Goal: Use online tool/utility: Utilize a website feature to perform a specific function

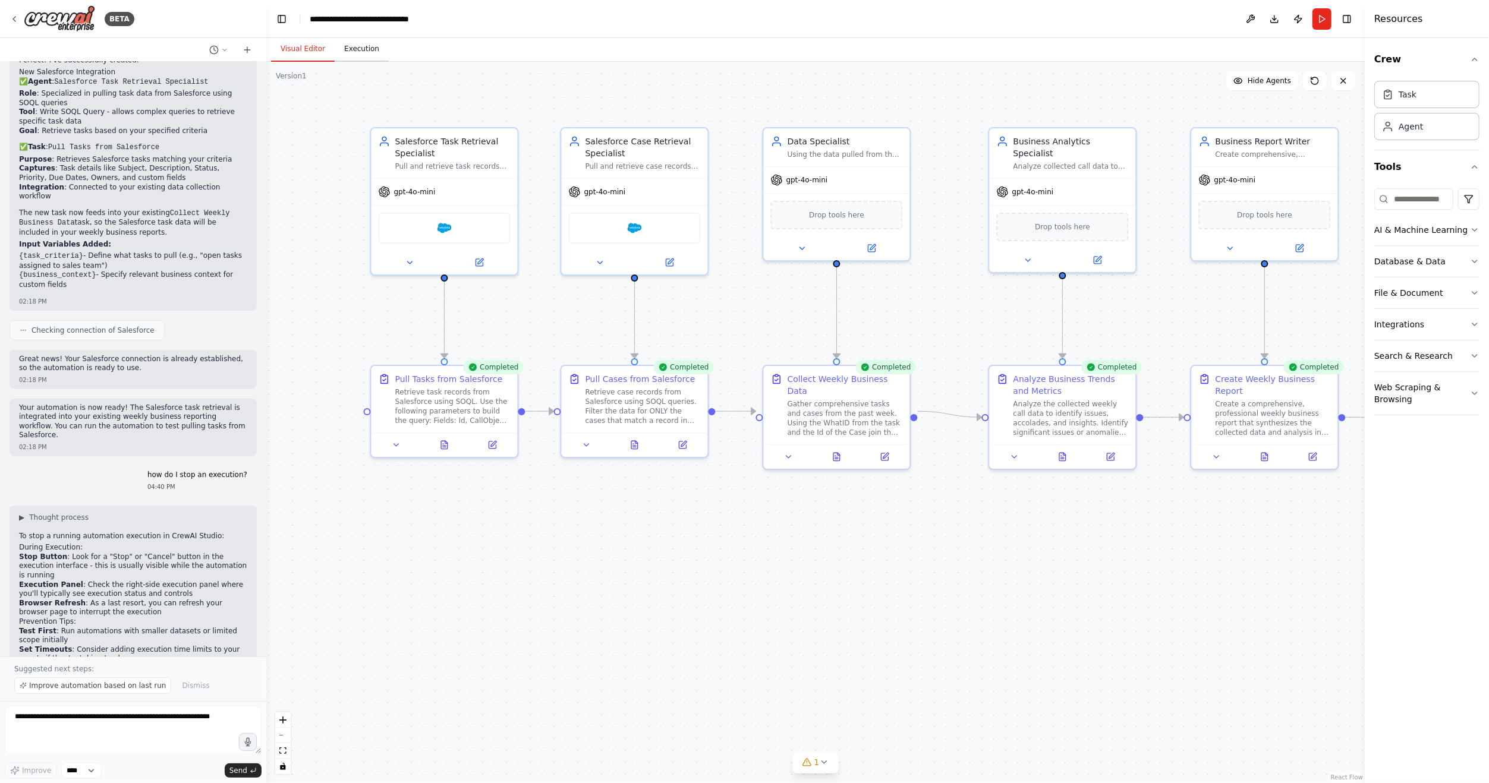
click at [346, 52] on button "Execution" at bounding box center [362, 49] width 54 height 25
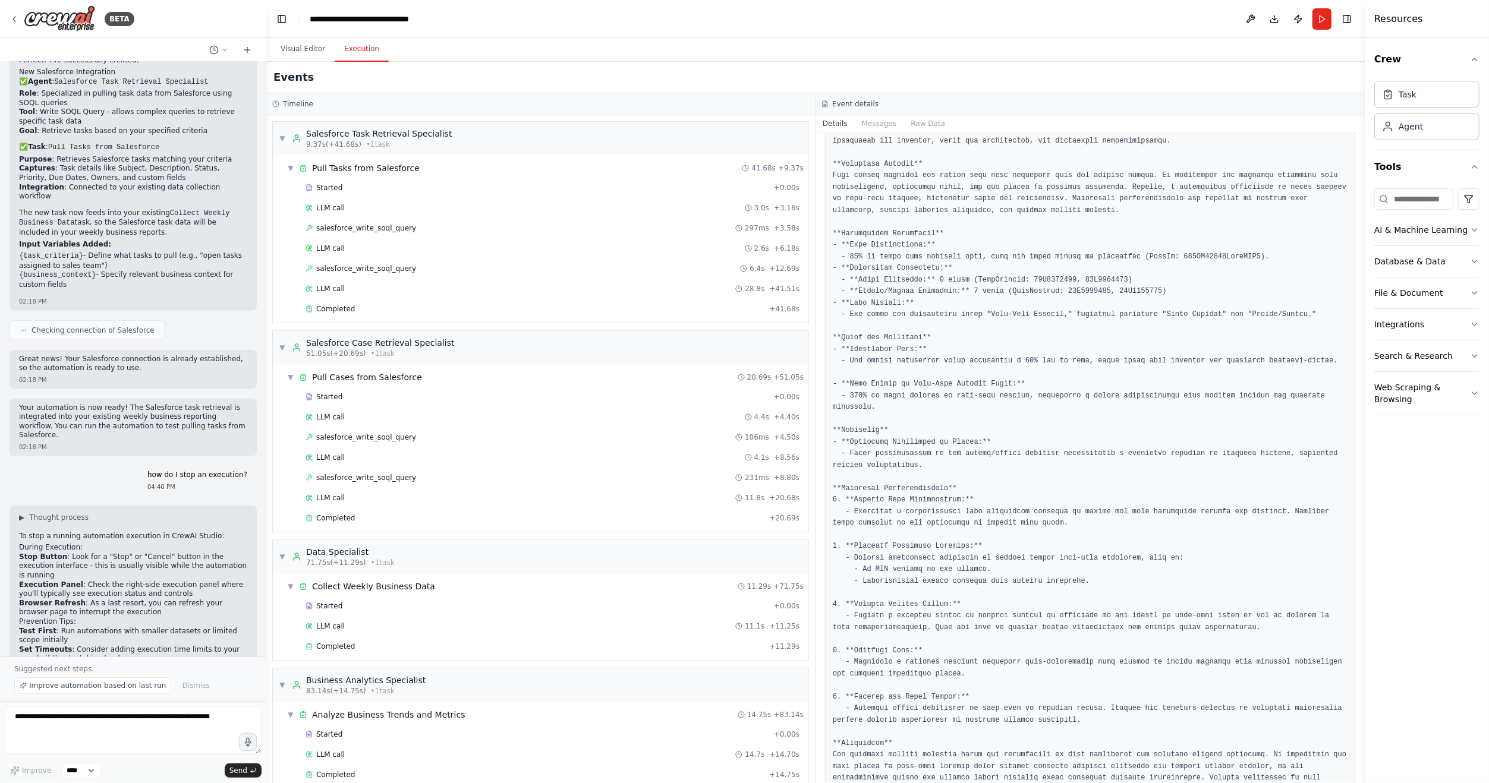
scroll to position [238, 0]
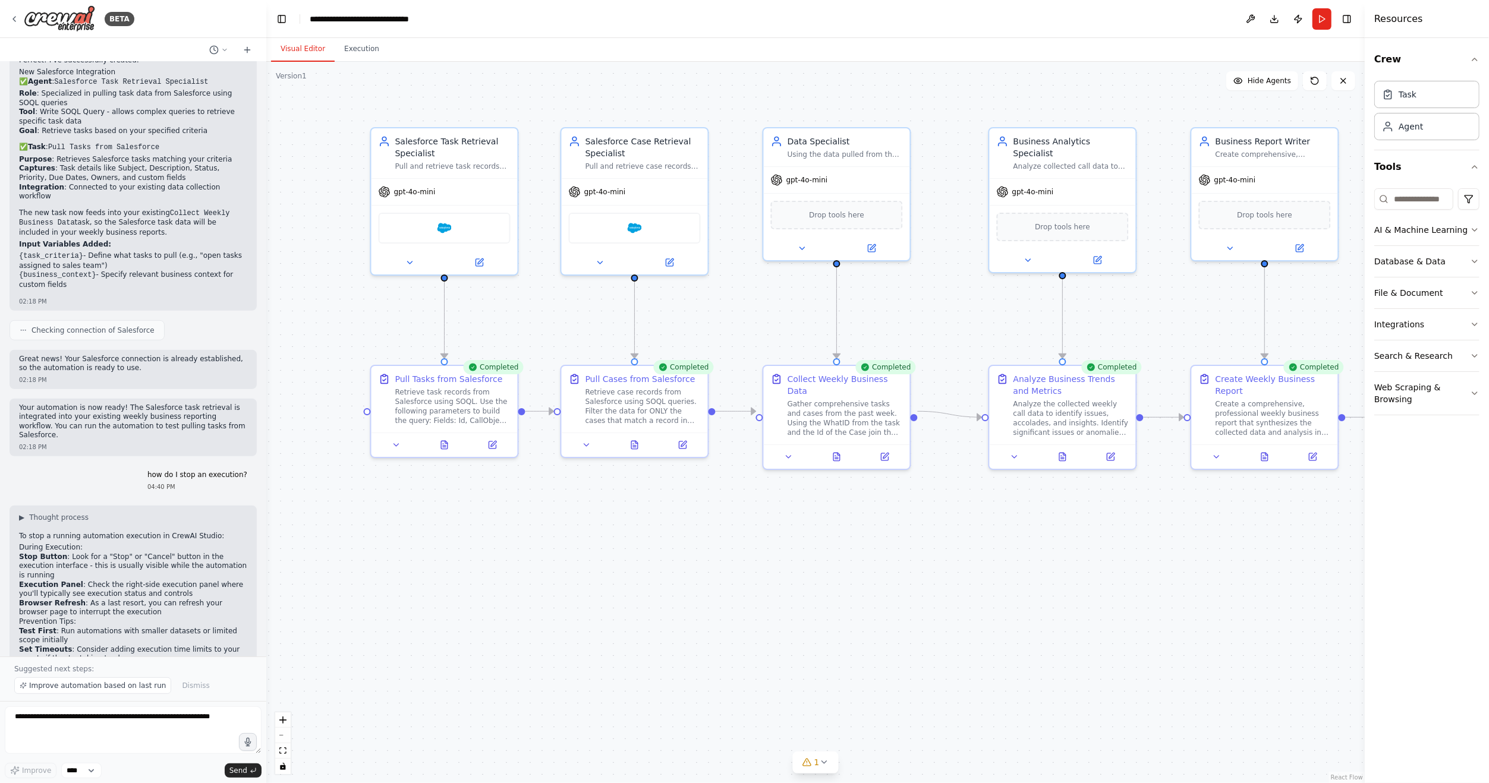
click at [299, 53] on button "Visual Editor" at bounding box center [303, 49] width 64 height 25
click at [1105, 451] on button at bounding box center [1110, 454] width 41 height 14
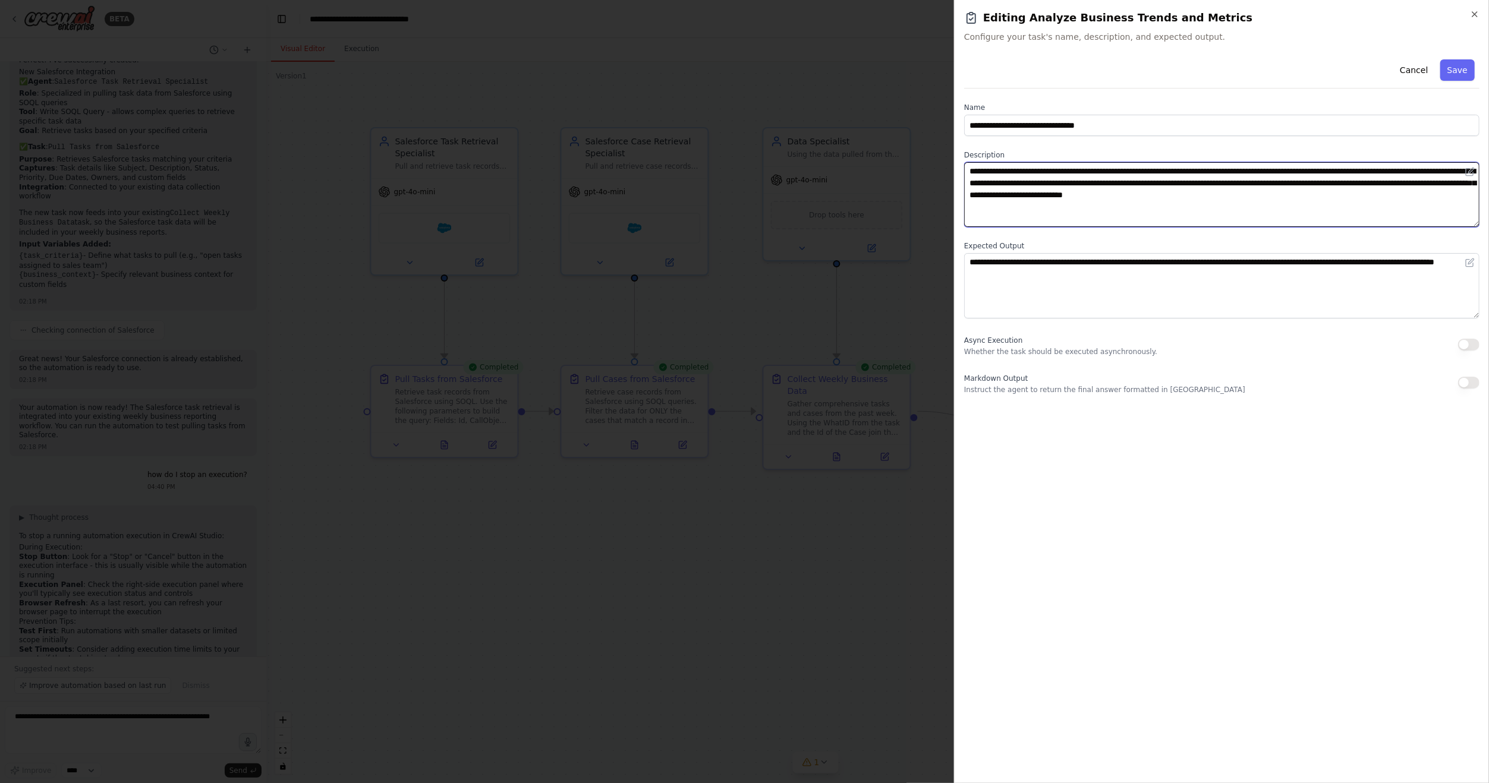
click at [1354, 191] on textarea "**********" at bounding box center [1221, 194] width 515 height 65
type textarea "**********"
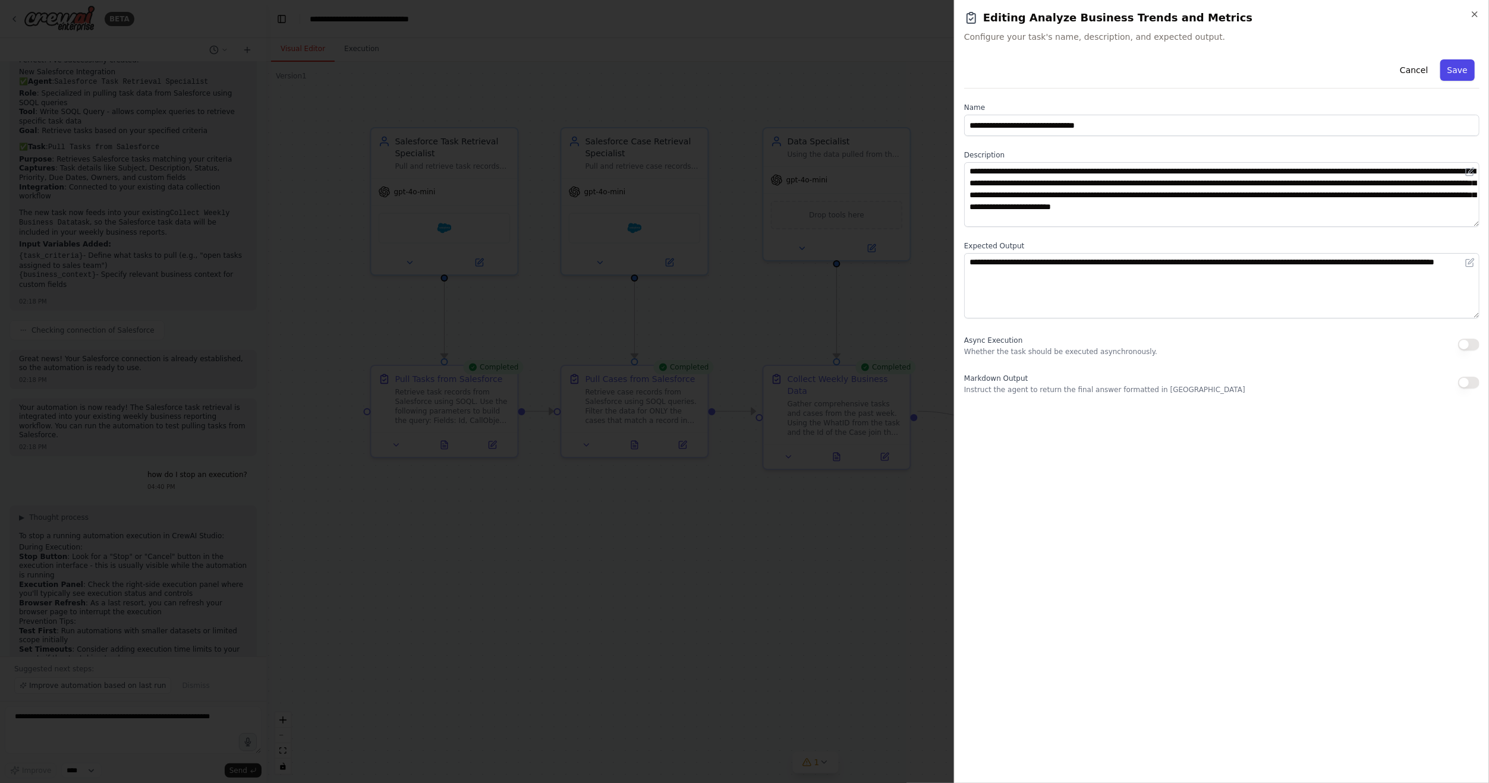
click at [1467, 74] on button "Save" at bounding box center [1457, 69] width 34 height 21
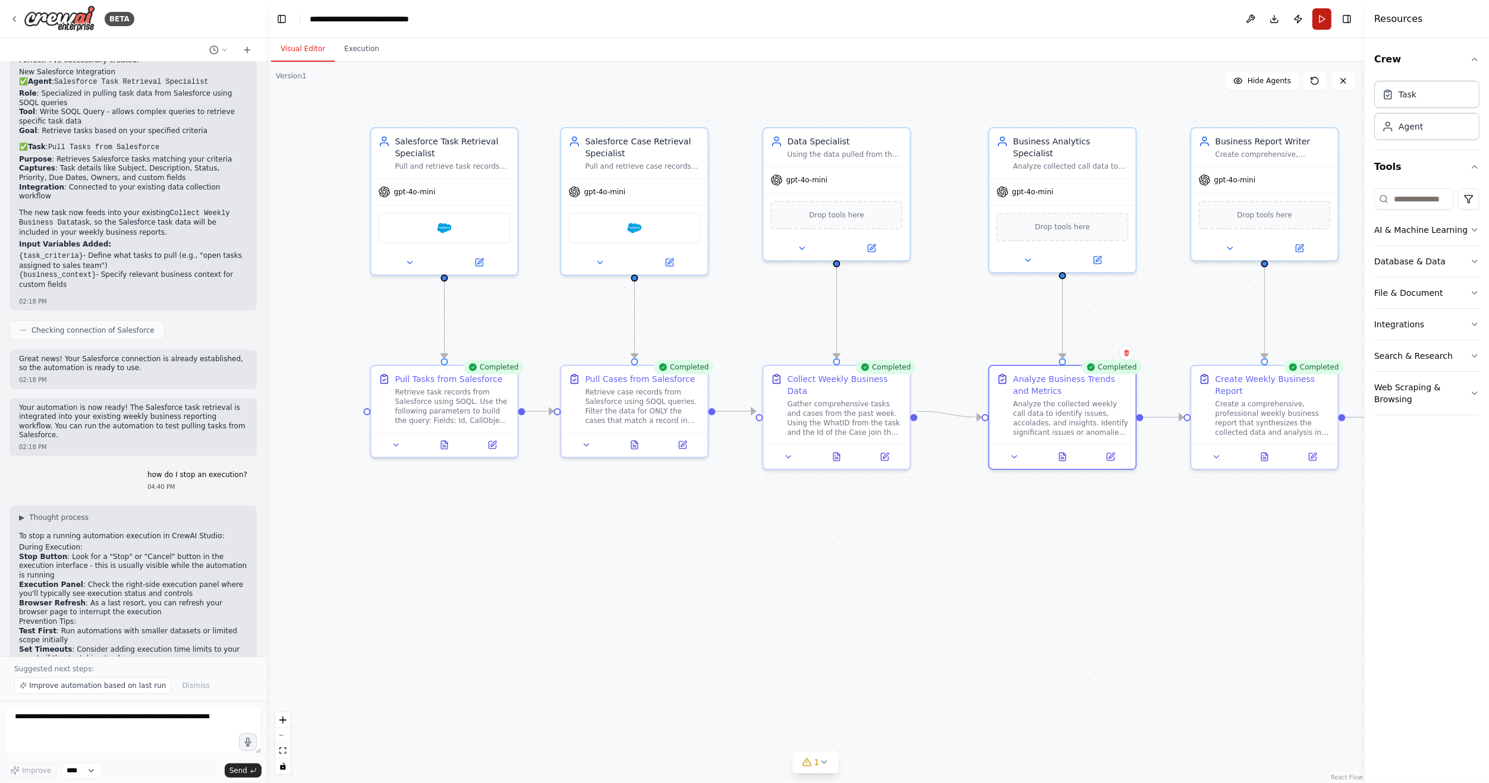
click at [1322, 24] on button "Run" at bounding box center [1321, 18] width 19 height 21
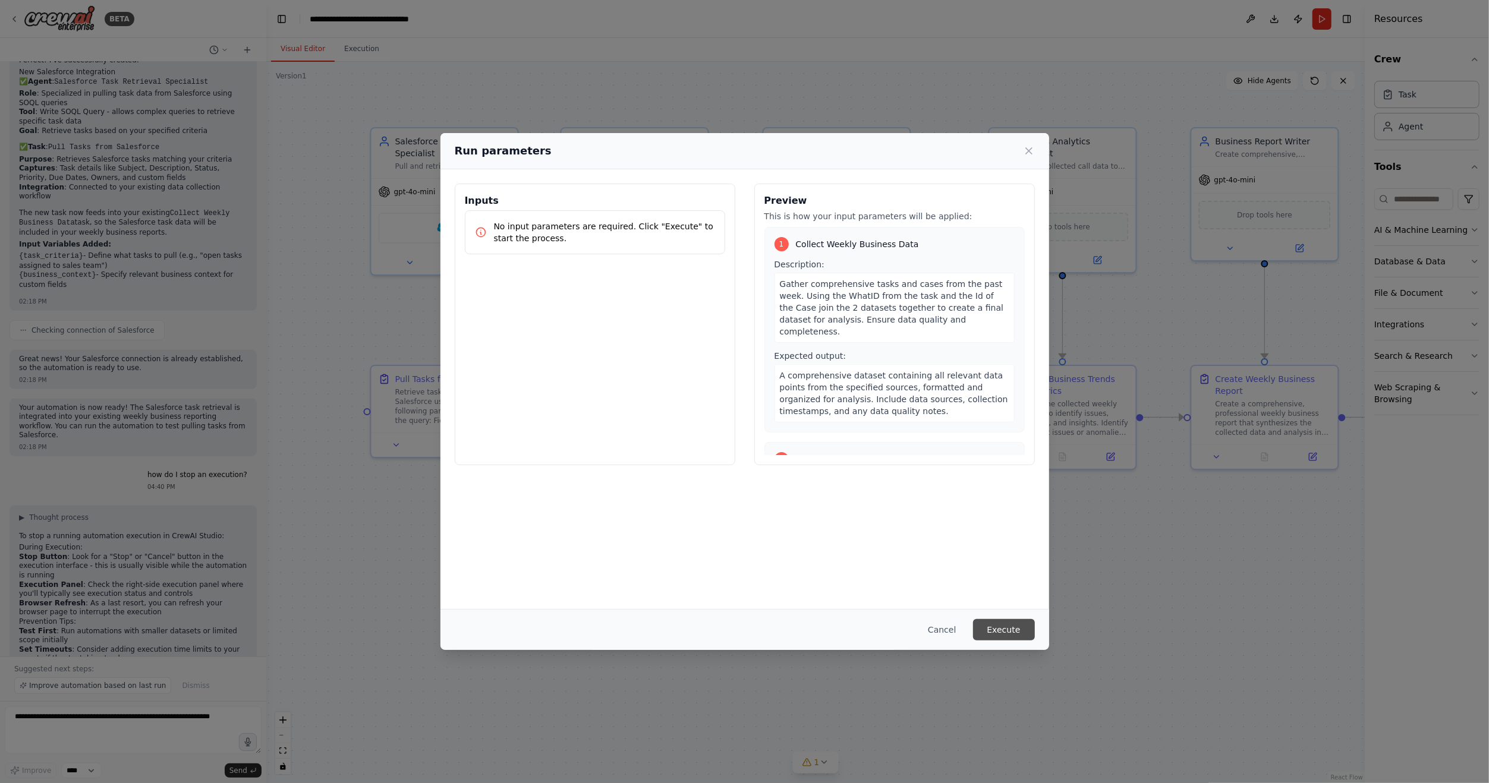
click at [992, 635] on button "Execute" at bounding box center [1004, 629] width 62 height 21
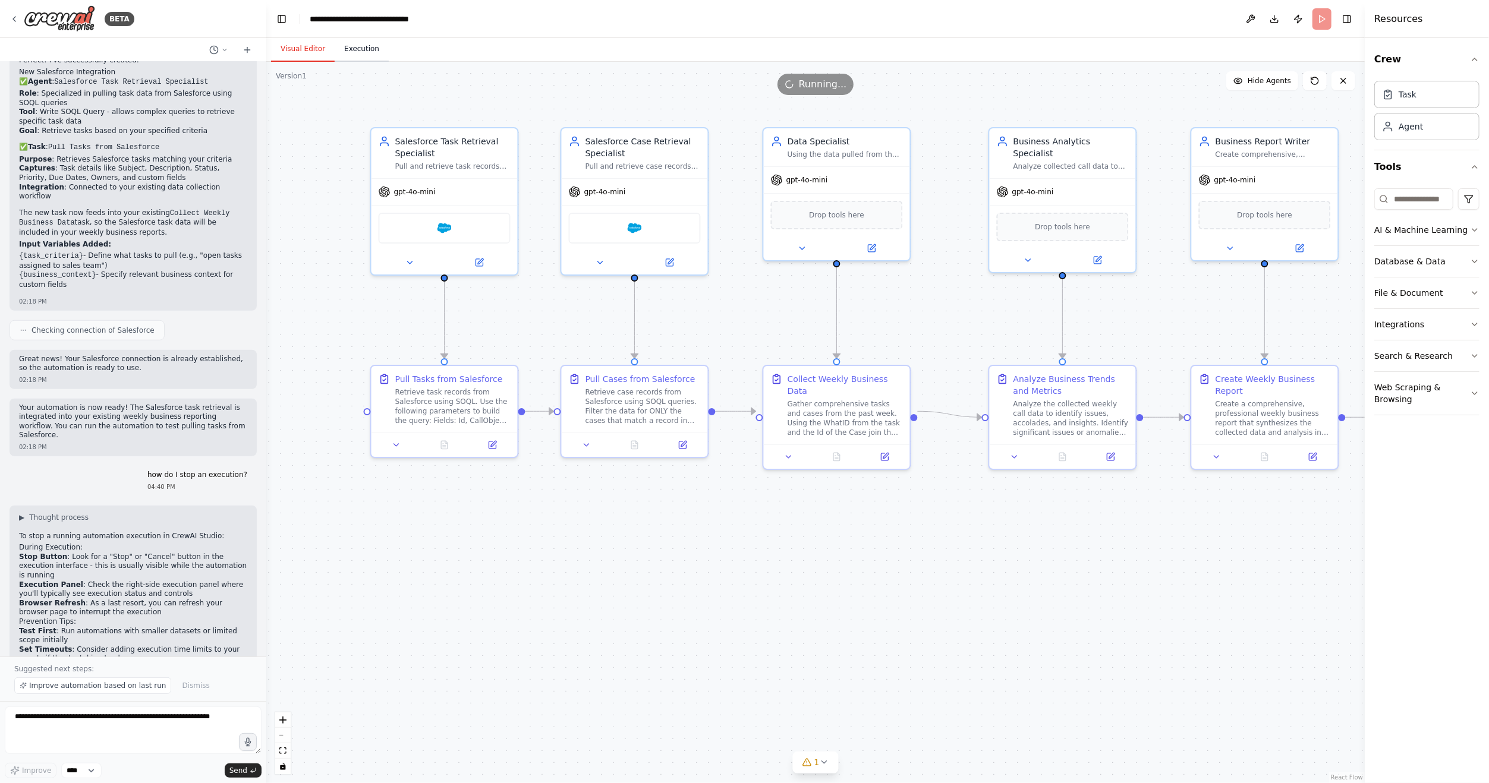
scroll to position [0, 0]
click at [360, 46] on button "Execution" at bounding box center [362, 49] width 54 height 25
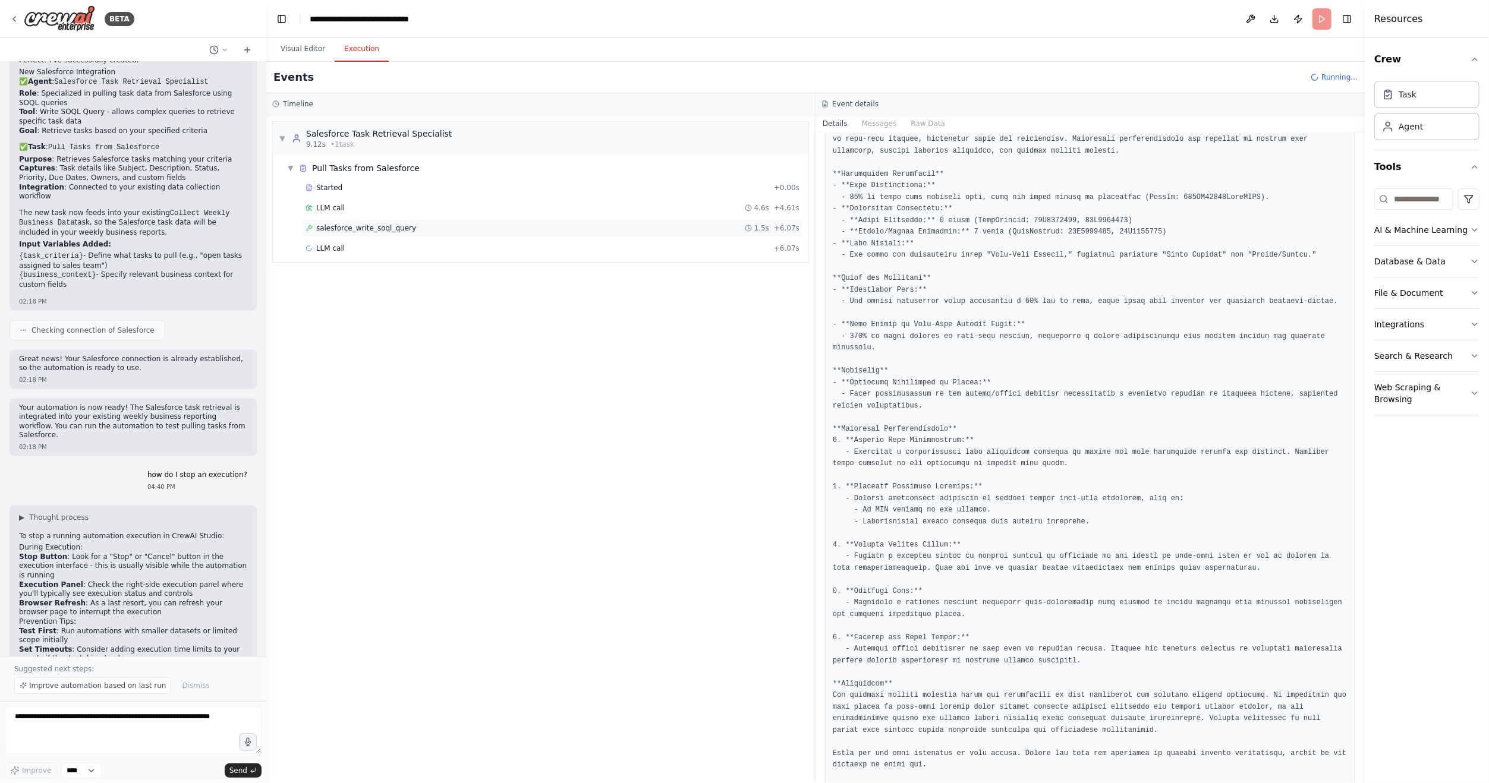
click at [389, 225] on span "salesforce_write_soql_query" at bounding box center [366, 228] width 100 height 10
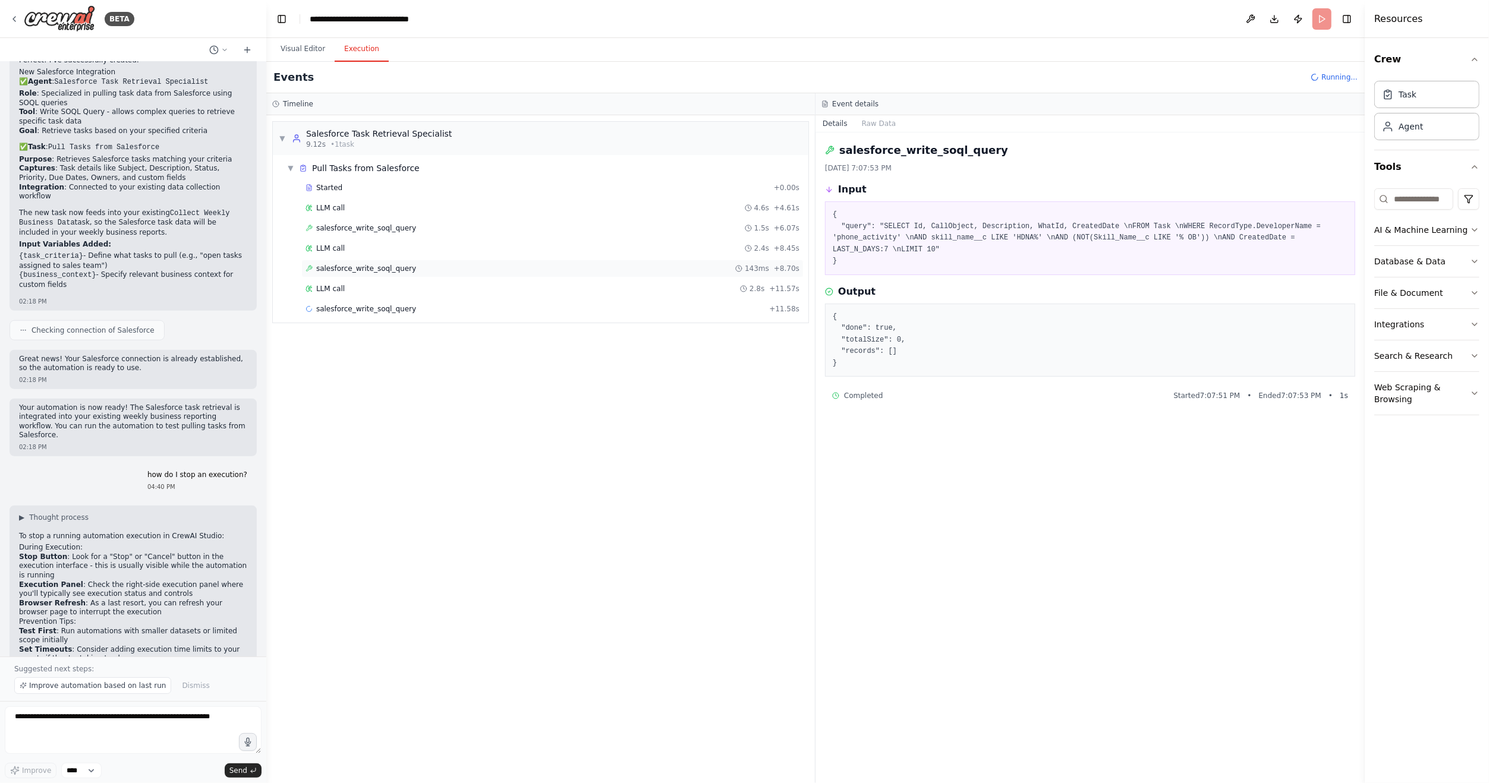
click at [393, 267] on span "salesforce_write_soql_query" at bounding box center [366, 269] width 100 height 10
click at [383, 308] on span "salesforce_write_soql_query" at bounding box center [366, 309] width 100 height 10
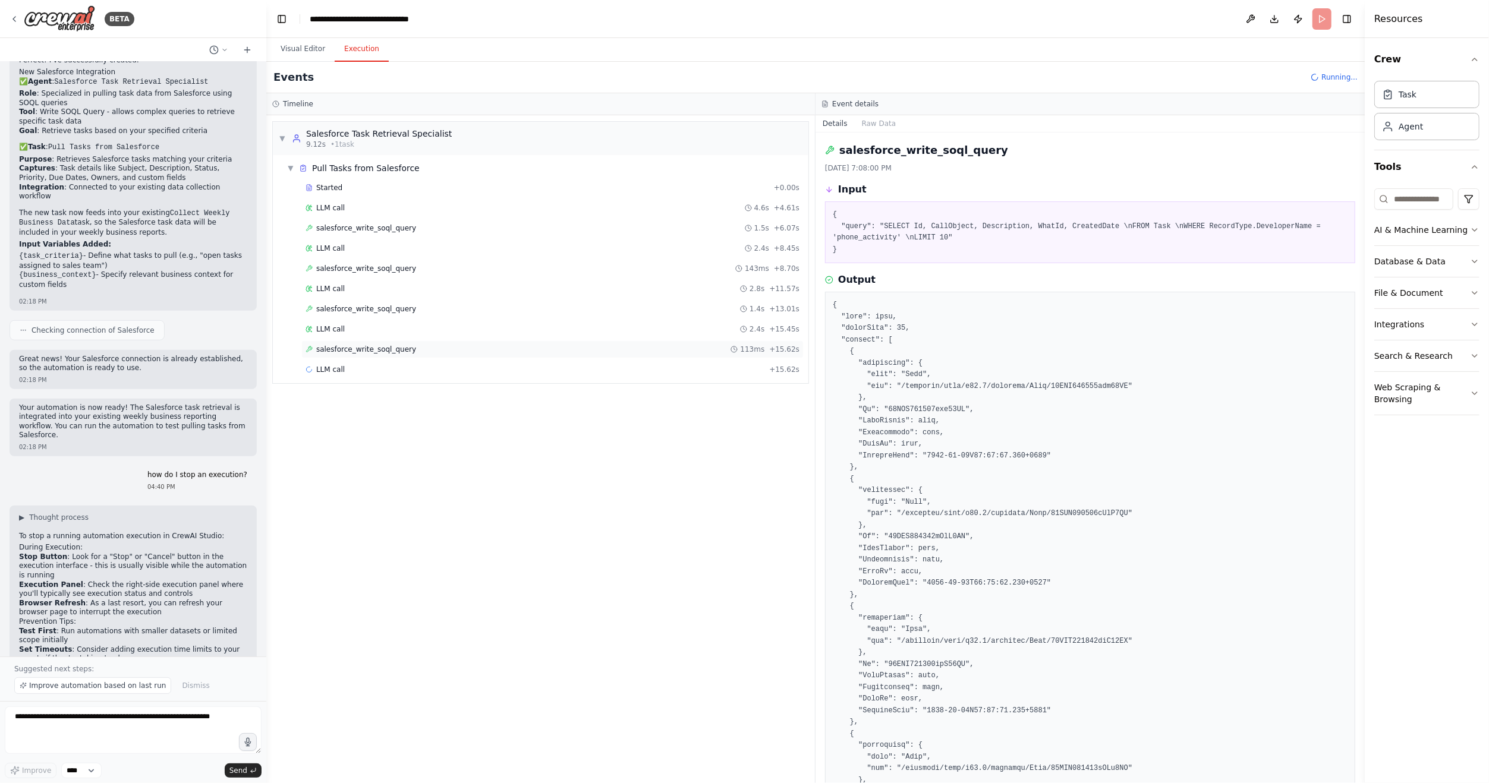
click at [387, 350] on div "salesforce_write_soql_query 113ms + 15.62s" at bounding box center [552, 350] width 502 height 18
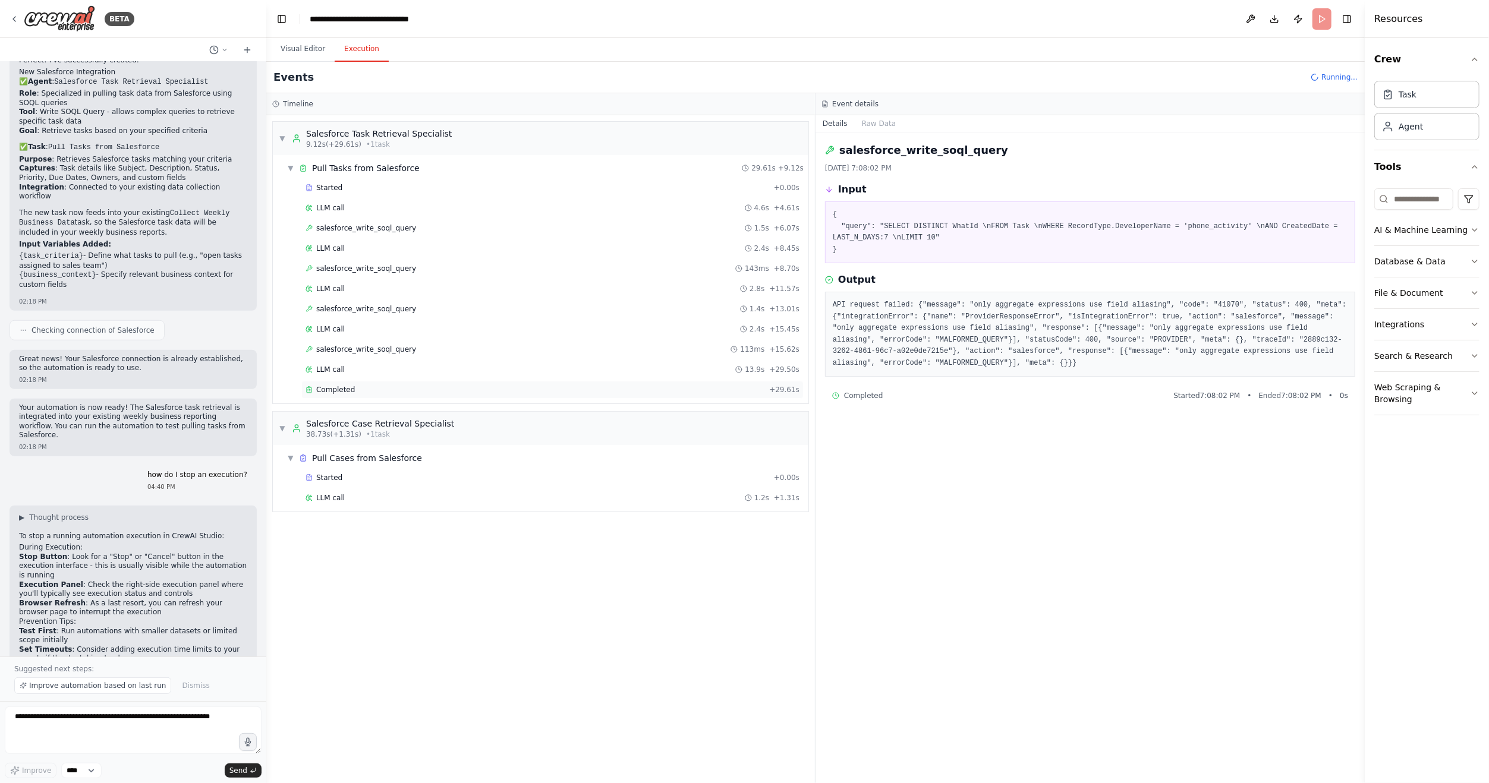
click at [352, 381] on div "Completed + 29.61s" at bounding box center [552, 390] width 502 height 18
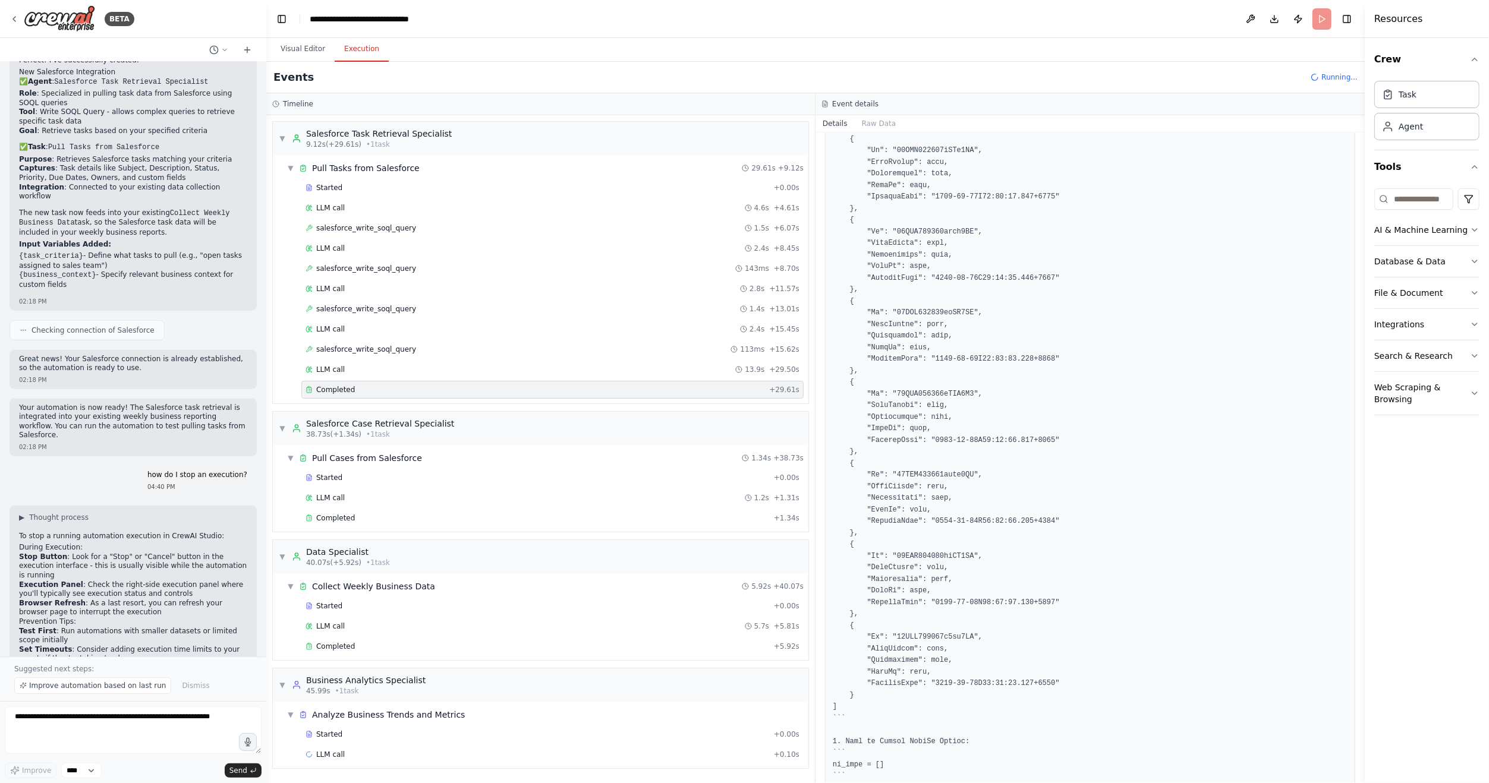
scroll to position [547, 0]
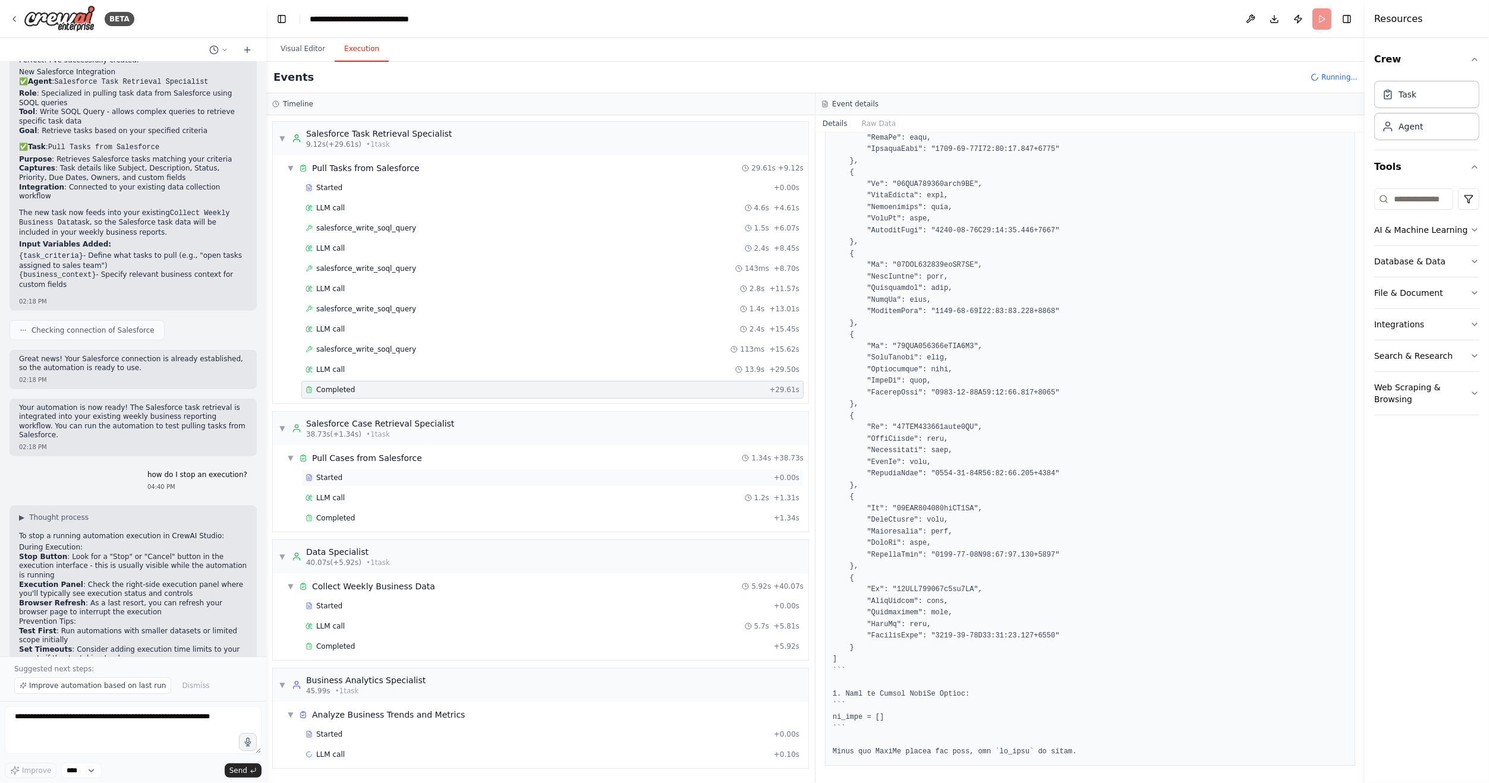
click at [348, 474] on div "Started" at bounding box center [537, 478] width 464 height 10
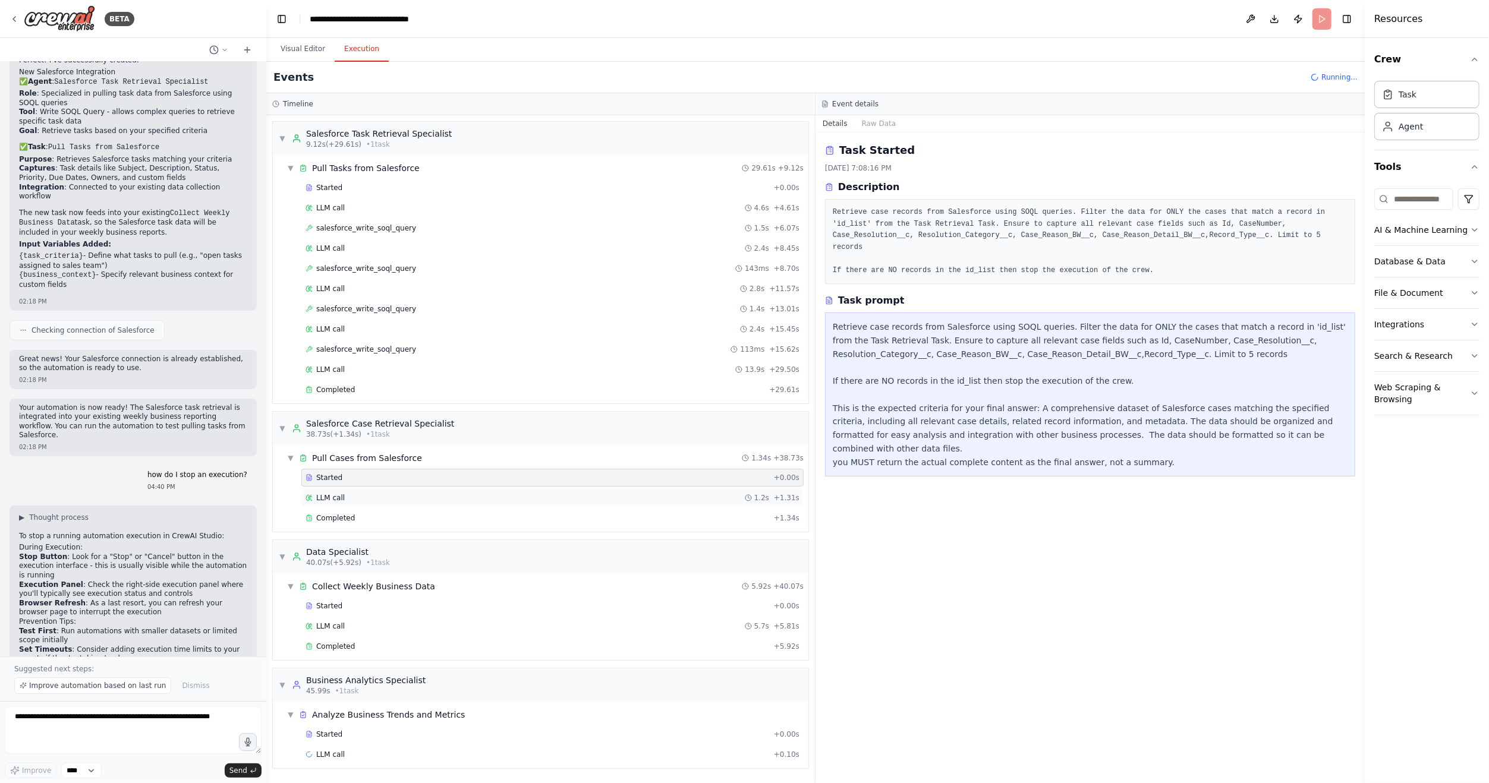
click at [346, 489] on div "LLM call 1.2s + 1.31s" at bounding box center [552, 498] width 502 height 18
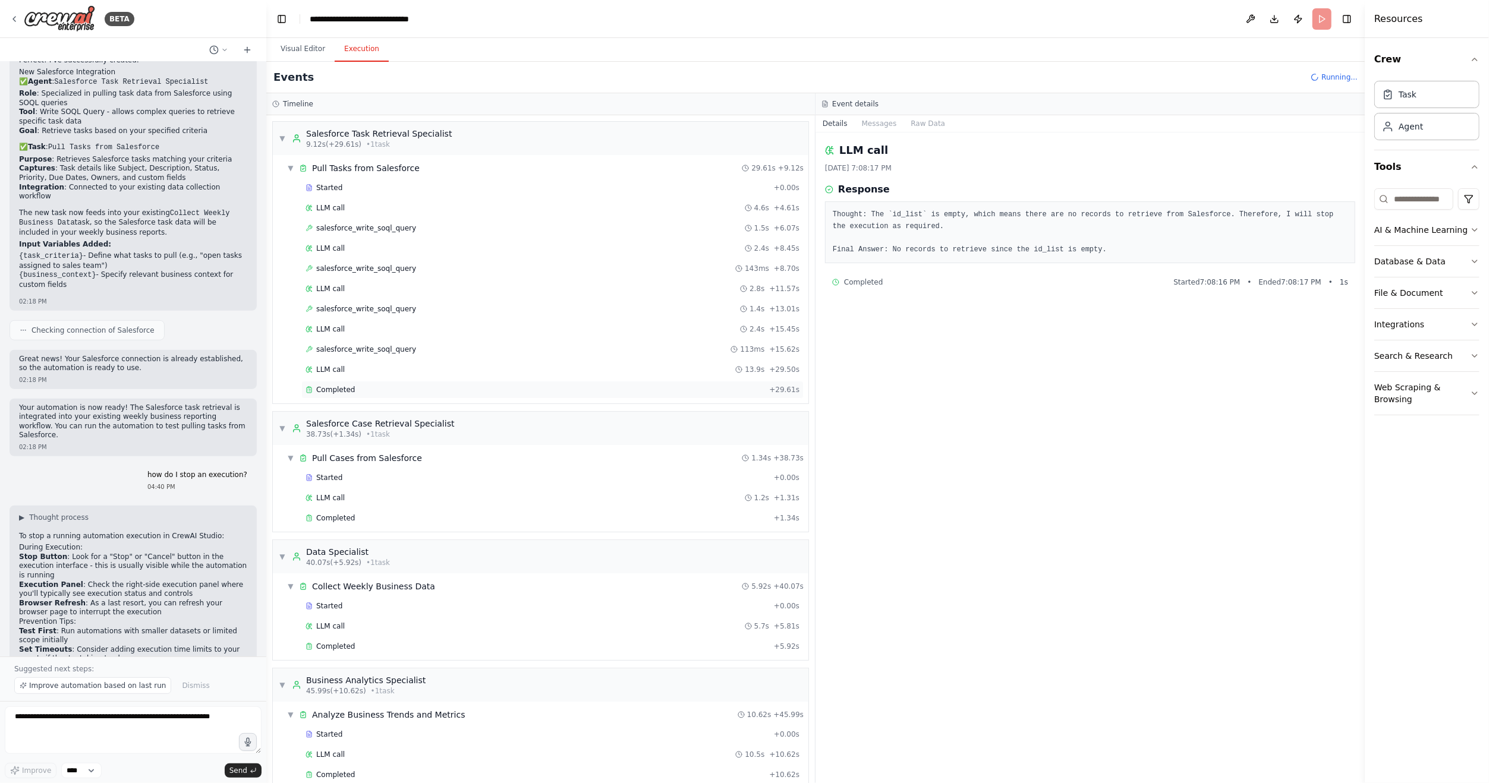
click at [338, 385] on span "Completed" at bounding box center [335, 390] width 39 height 10
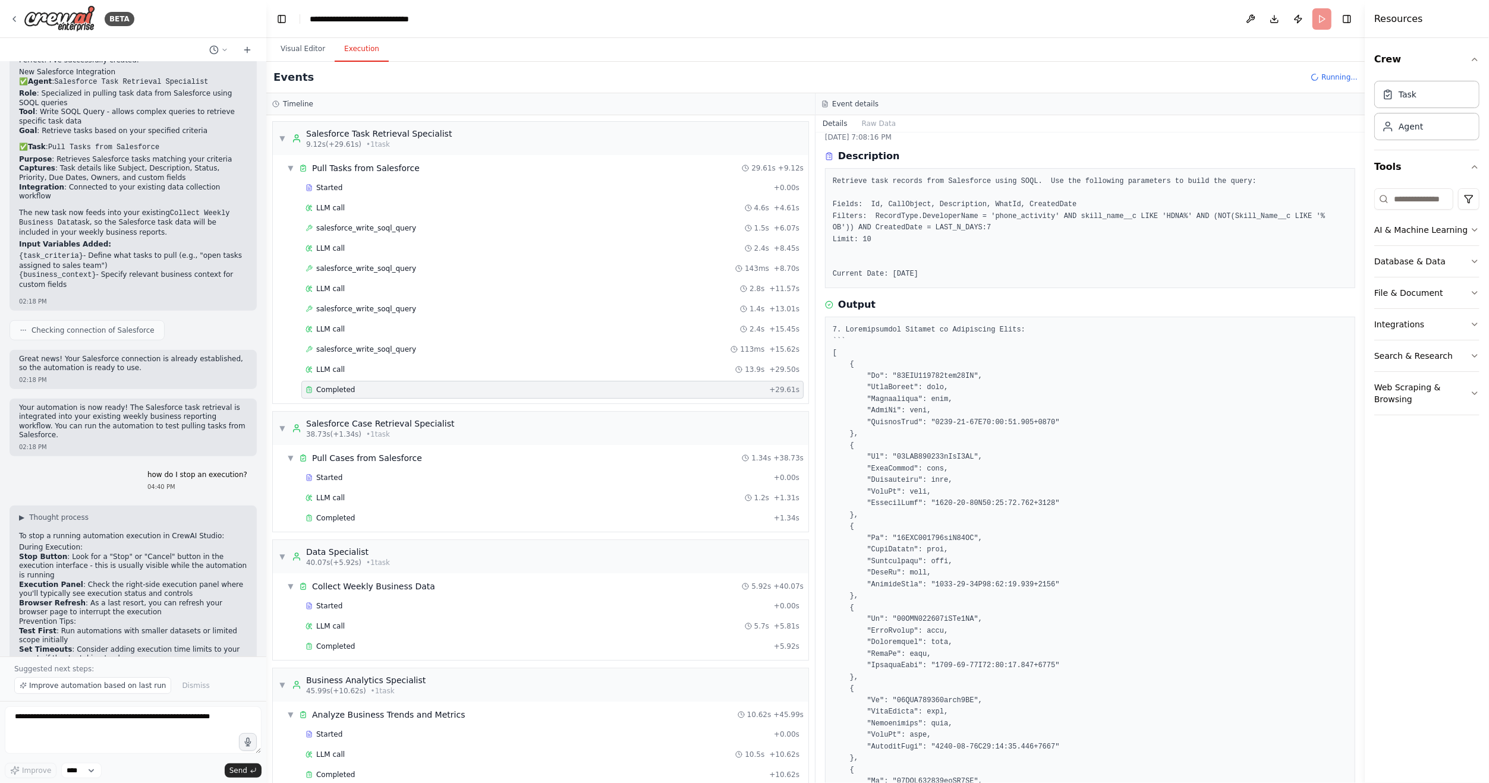
scroll to position [12, 0]
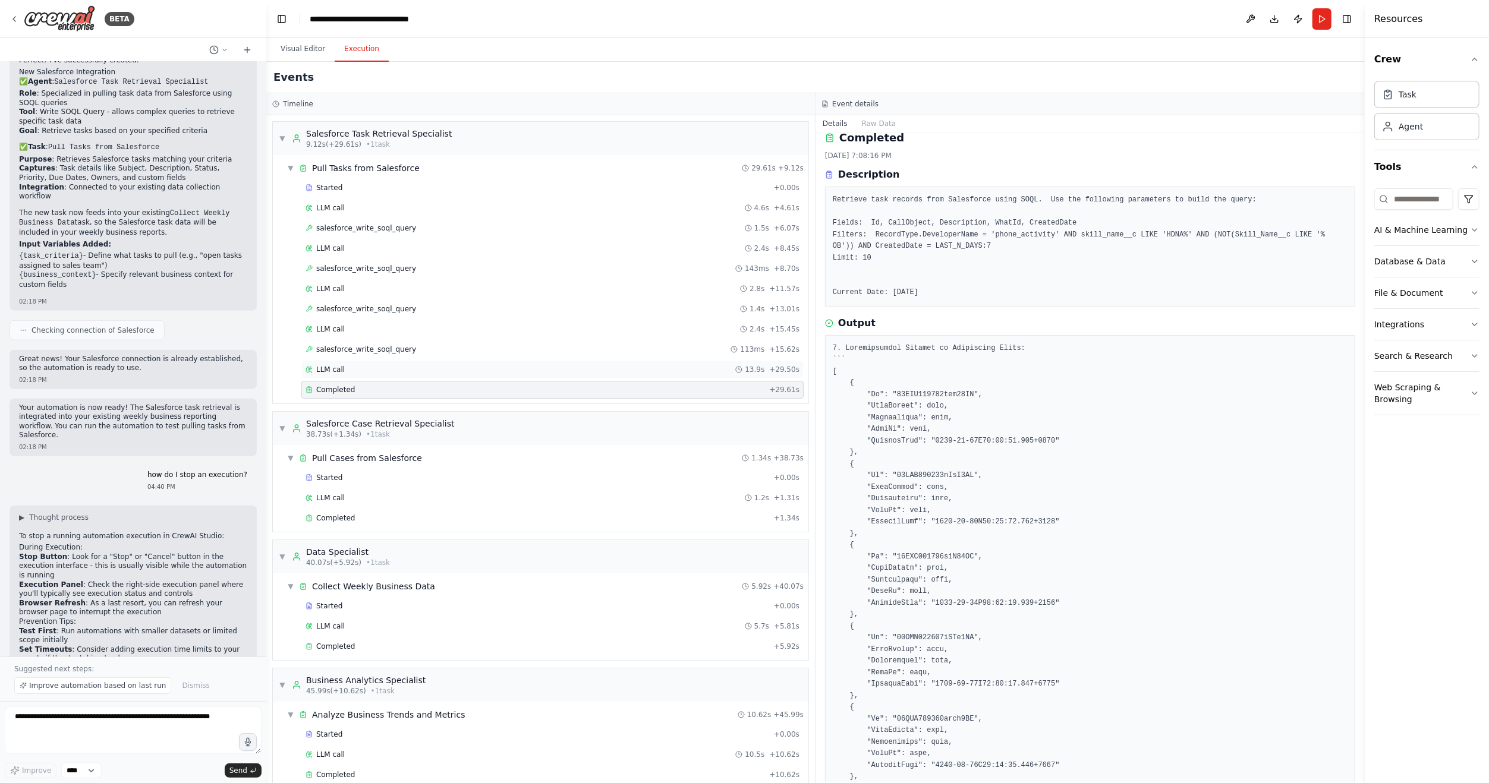
click at [370, 365] on div "LLM call 13.9s + 29.50s" at bounding box center [552, 370] width 494 height 10
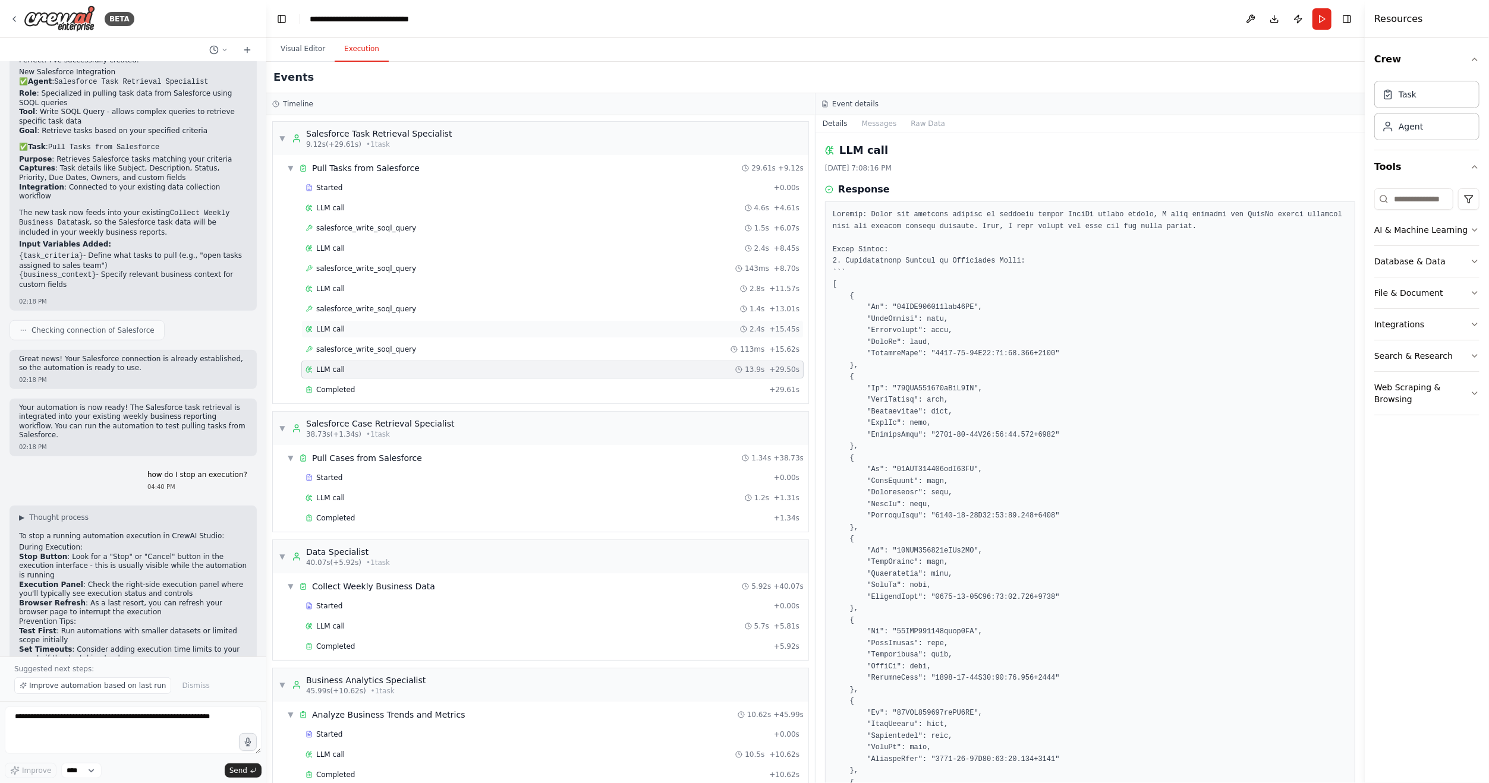
click at [349, 325] on div "LLM call 2.4s + 15.45s" at bounding box center [552, 329] width 494 height 10
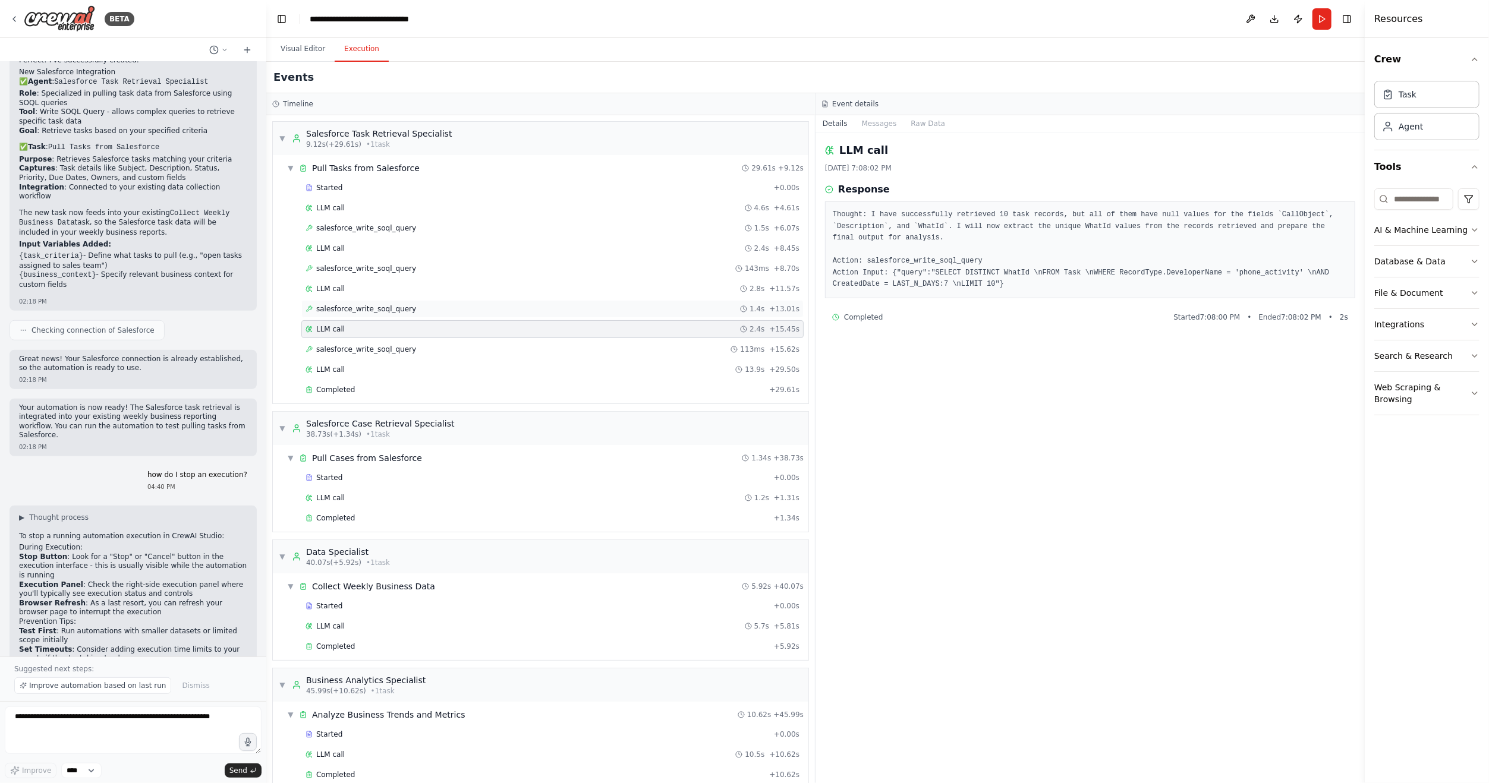
click at [349, 305] on span "salesforce_write_soql_query" at bounding box center [366, 309] width 100 height 10
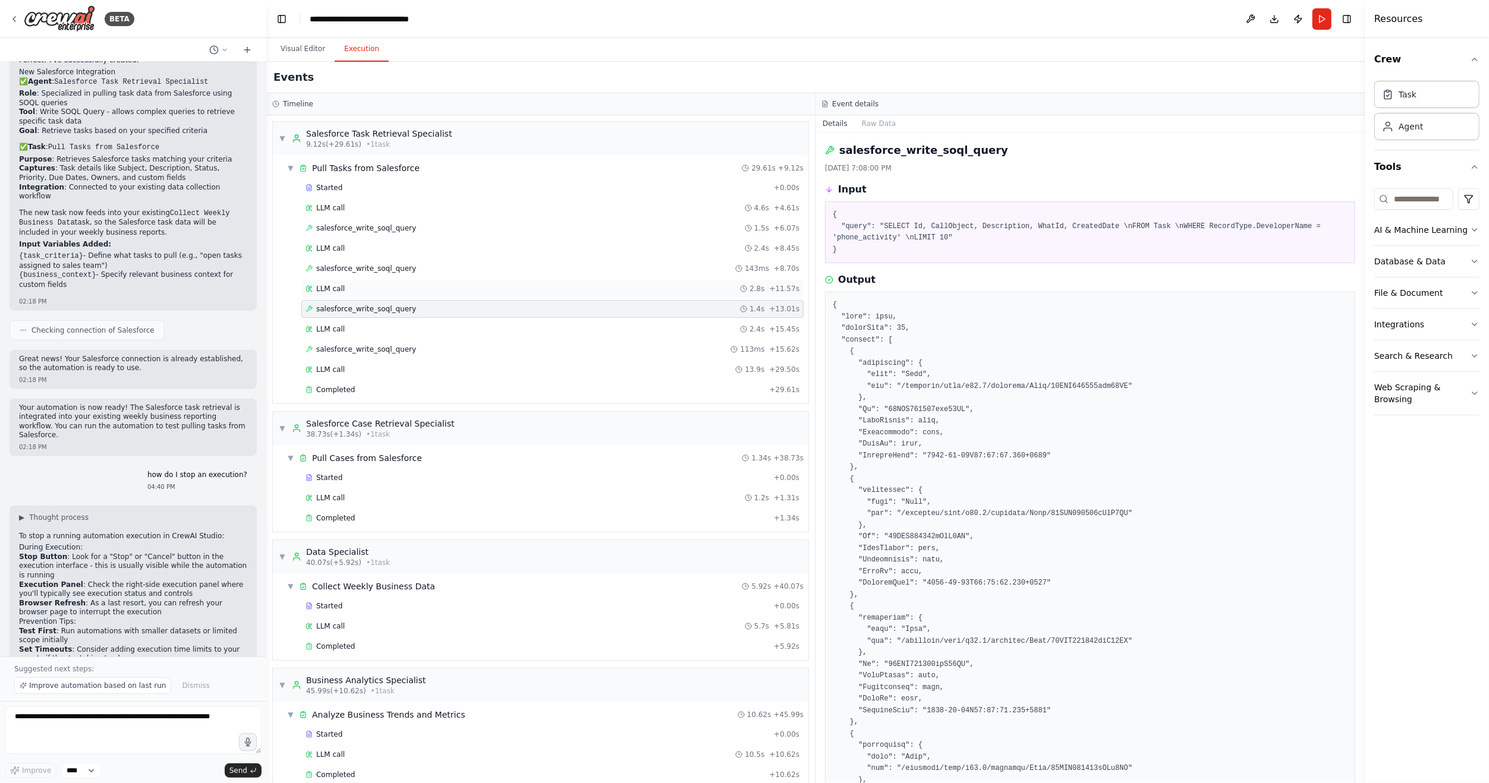
click at [348, 289] on div "LLM call 2.8s + 11.57s" at bounding box center [552, 289] width 494 height 10
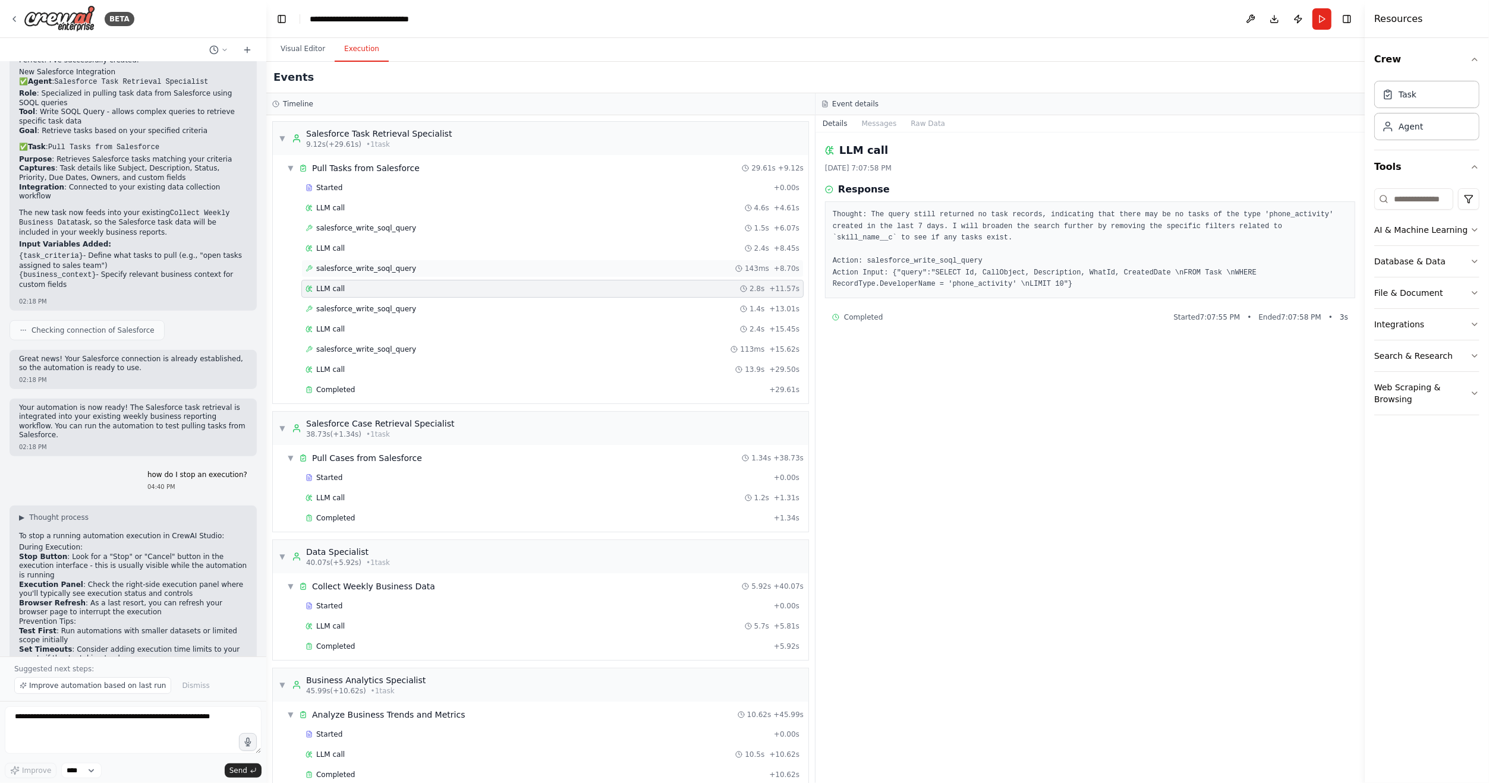
click at [354, 266] on span "salesforce_write_soql_query" at bounding box center [366, 269] width 100 height 10
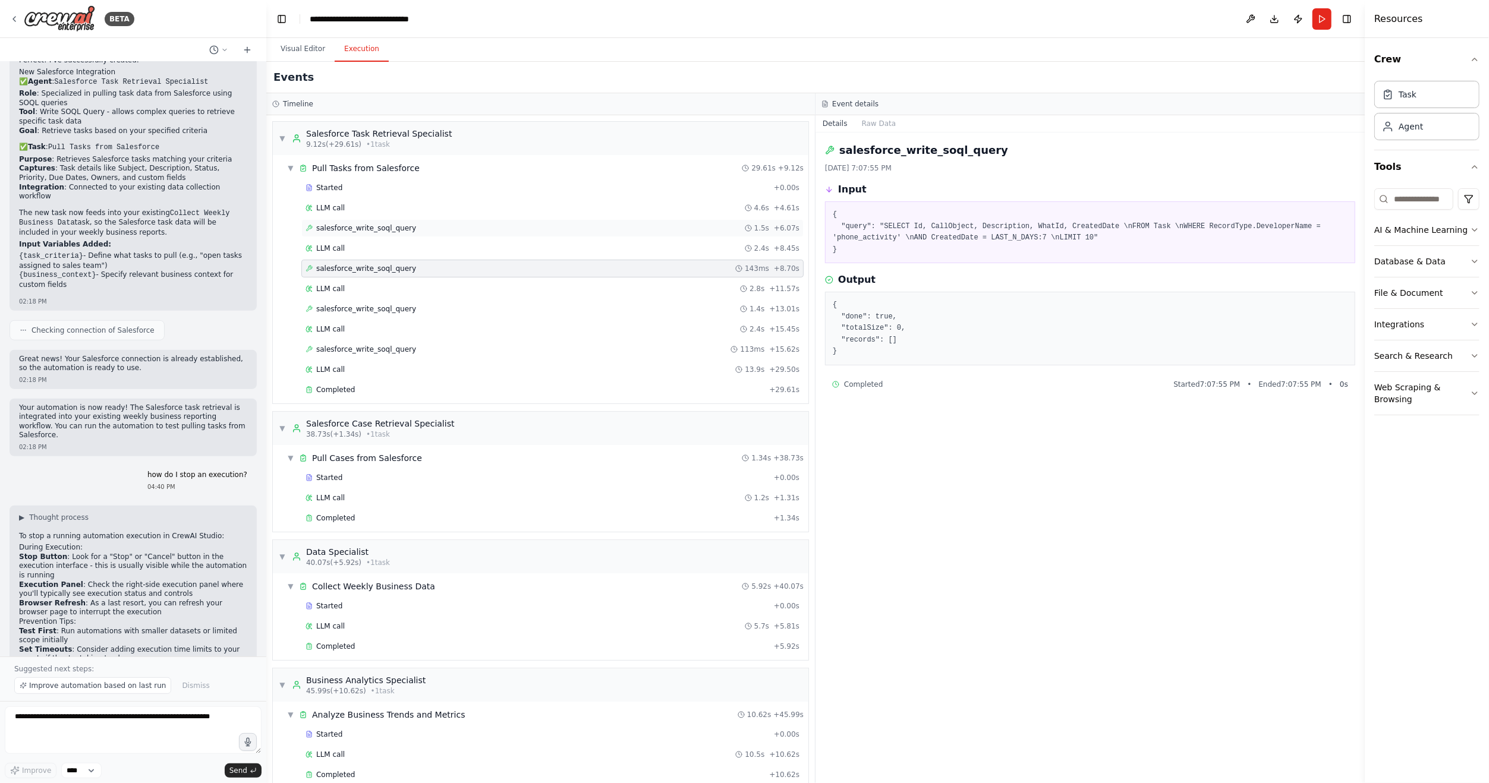
click at [357, 228] on span "salesforce_write_soql_query" at bounding box center [366, 228] width 100 height 10
click at [350, 254] on div "LLM call 2.4s + 8.45s" at bounding box center [552, 248] width 502 height 18
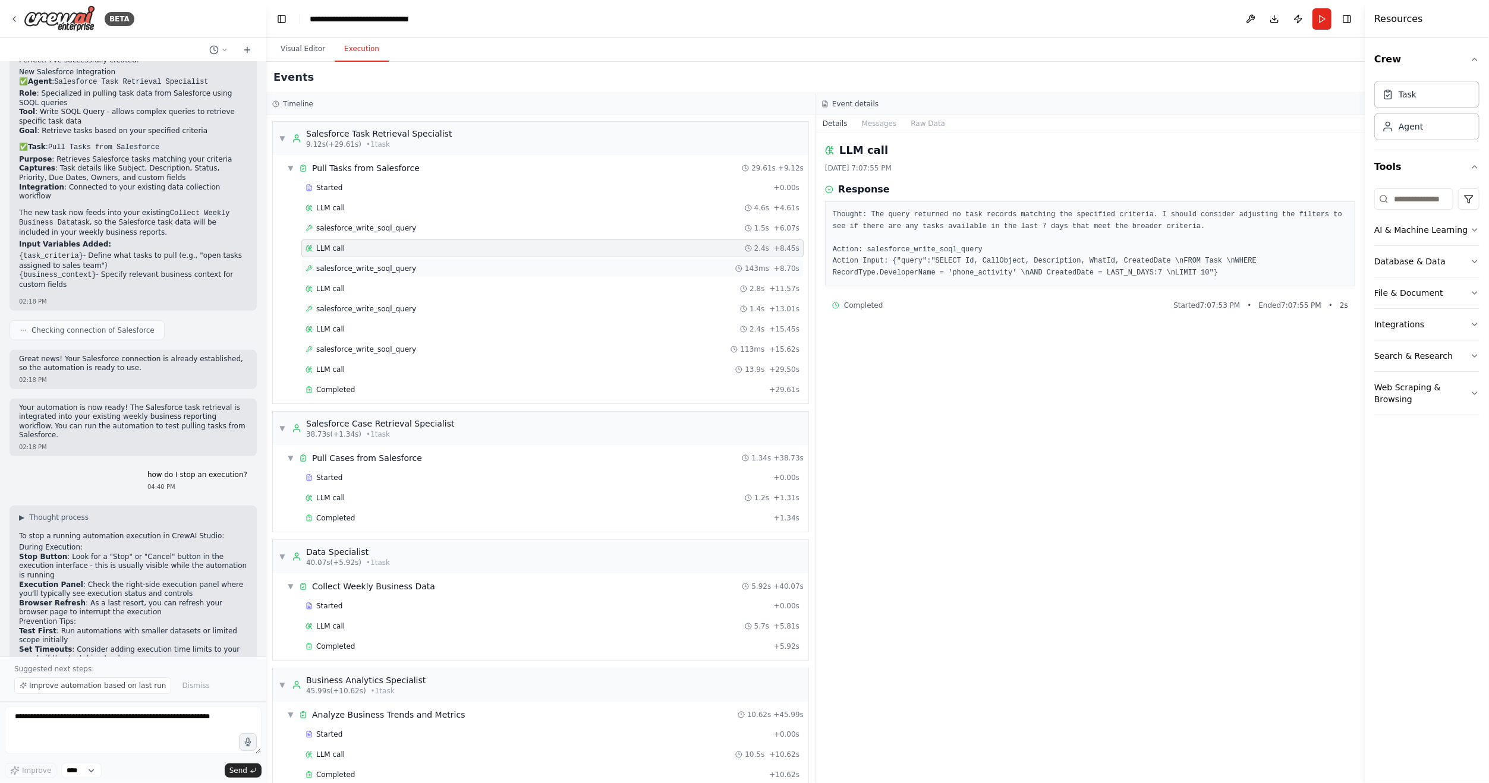
click at [355, 265] on span "salesforce_write_soql_query" at bounding box center [366, 269] width 100 height 10
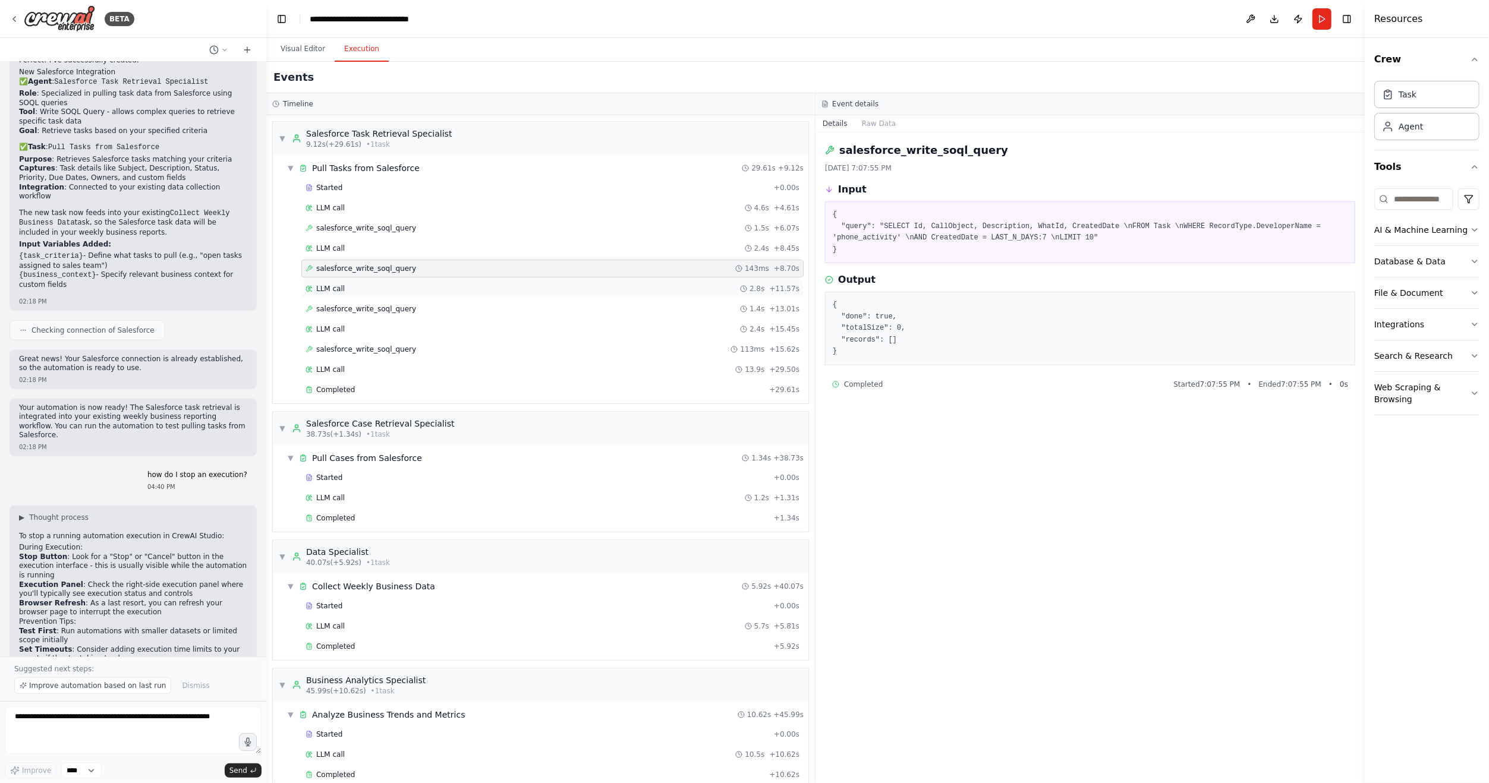
click at [355, 292] on div "LLM call 2.8s + 11.57s" at bounding box center [552, 289] width 502 height 18
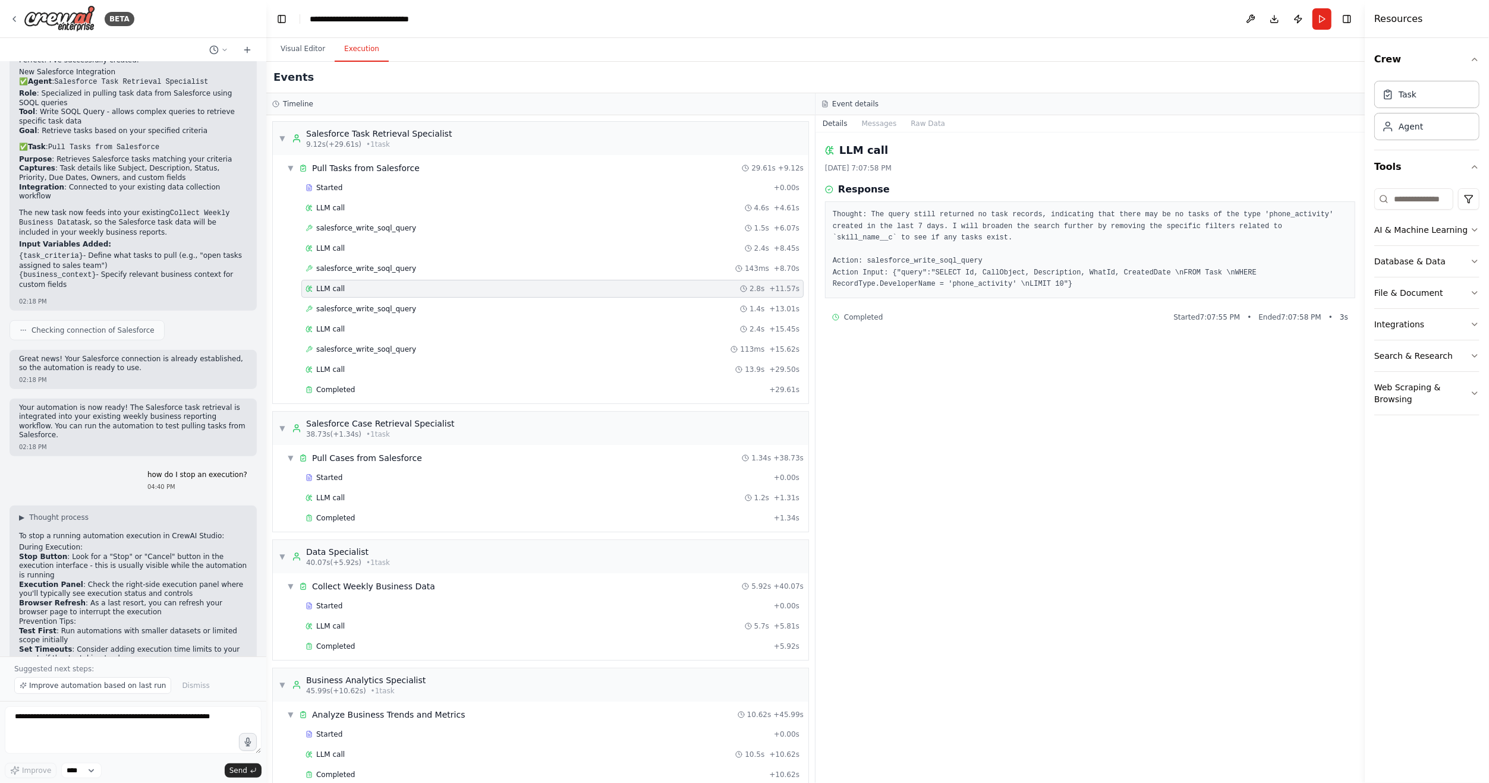
click at [351, 314] on div "Started + 0.00s LLM call 4.6s + 4.61s salesforce_write_soql_query 1.5s + 6.07s …" at bounding box center [545, 290] width 526 height 222
click at [342, 320] on div "LLM call 2.4s + 15.45s" at bounding box center [552, 329] width 502 height 18
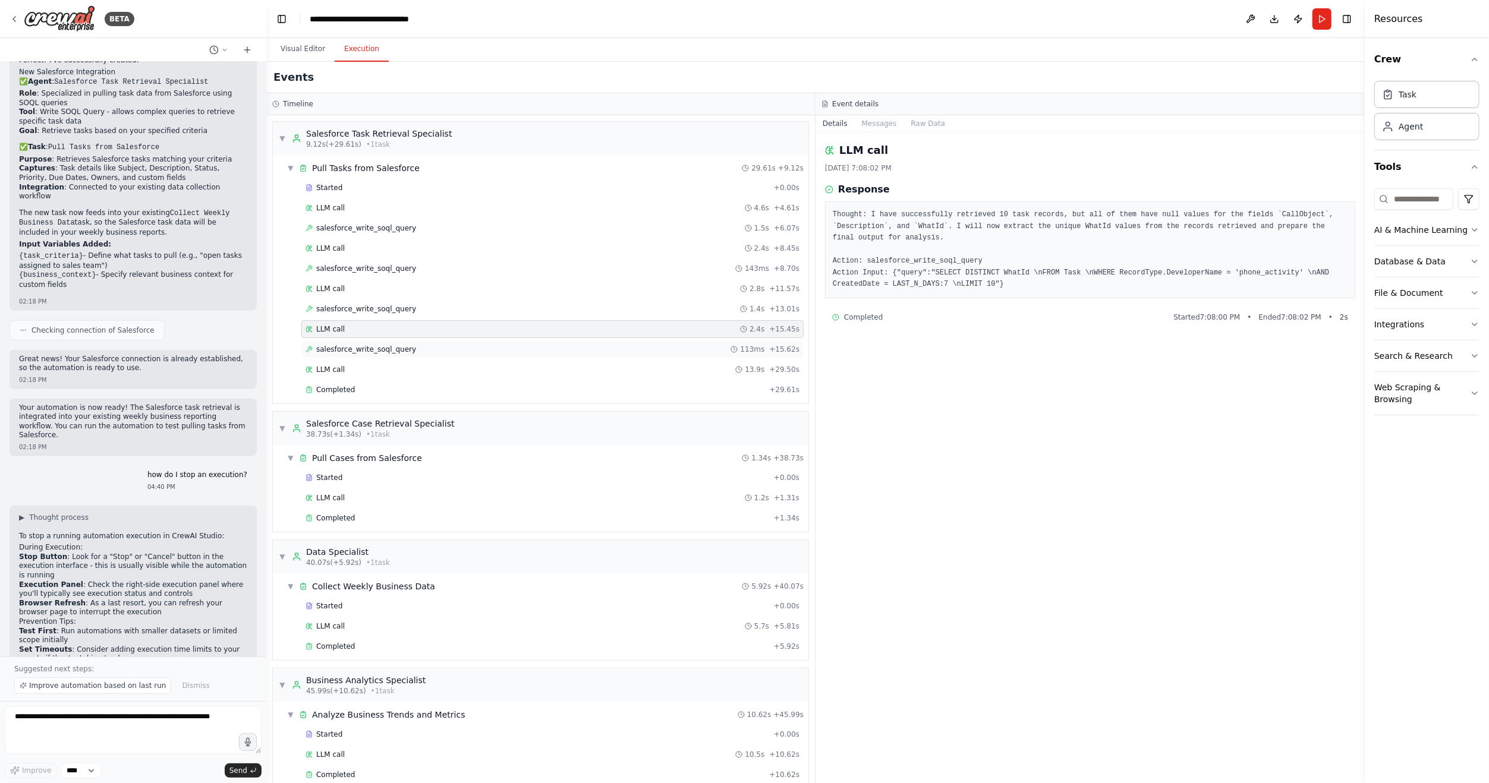
click at [345, 341] on div "salesforce_write_soql_query 113ms + 15.62s" at bounding box center [552, 350] width 502 height 18
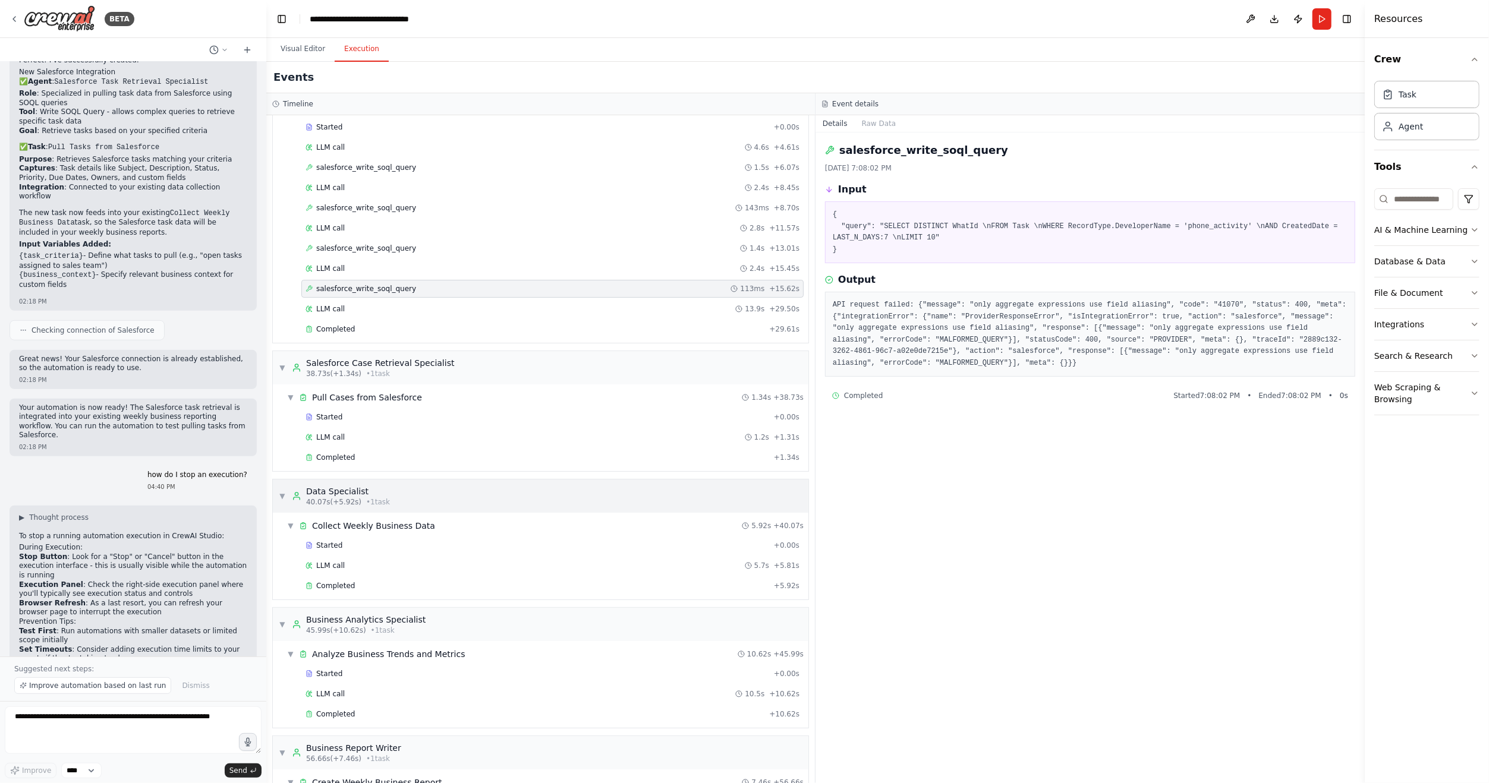
scroll to position [0, 0]
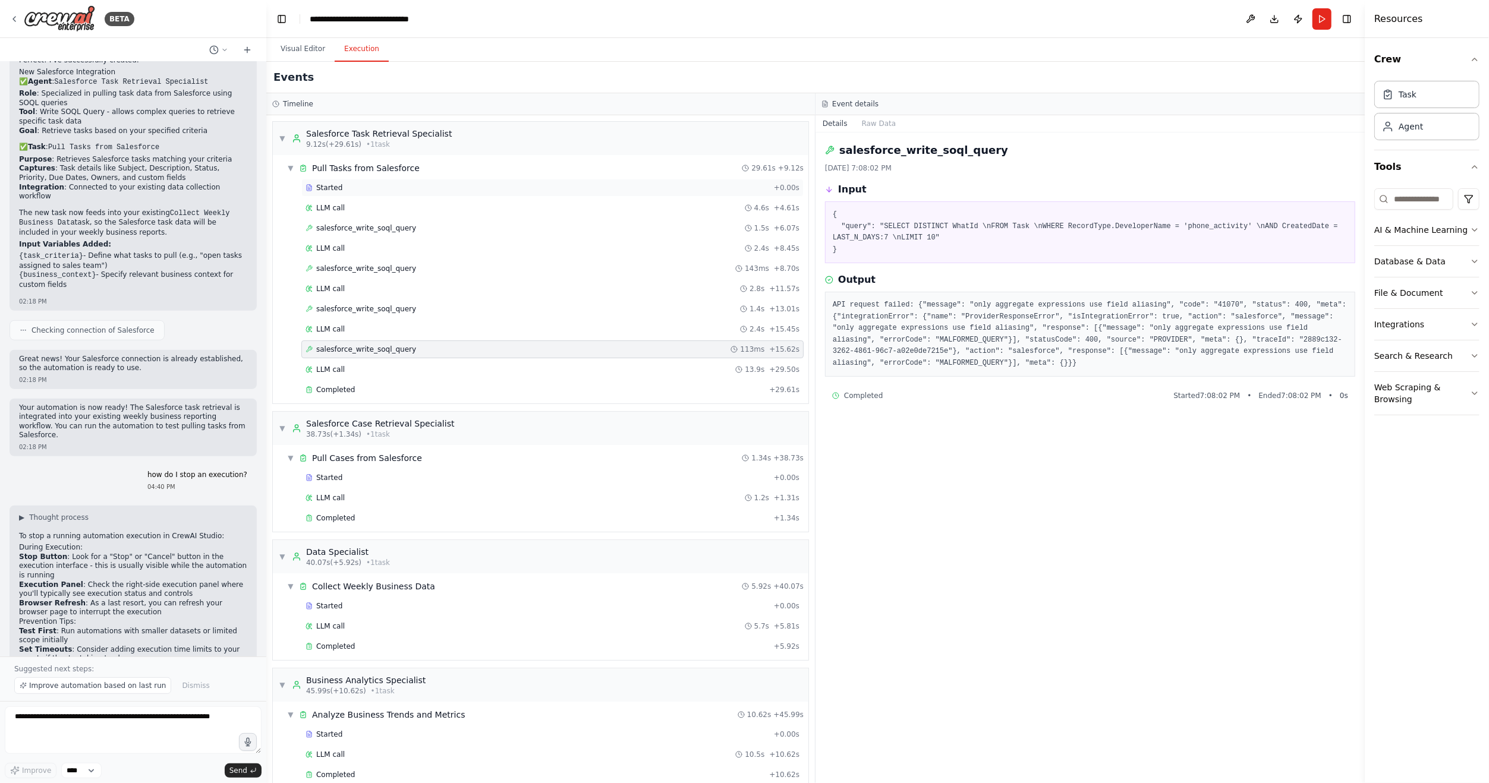
click at [363, 189] on div "Started" at bounding box center [537, 188] width 464 height 10
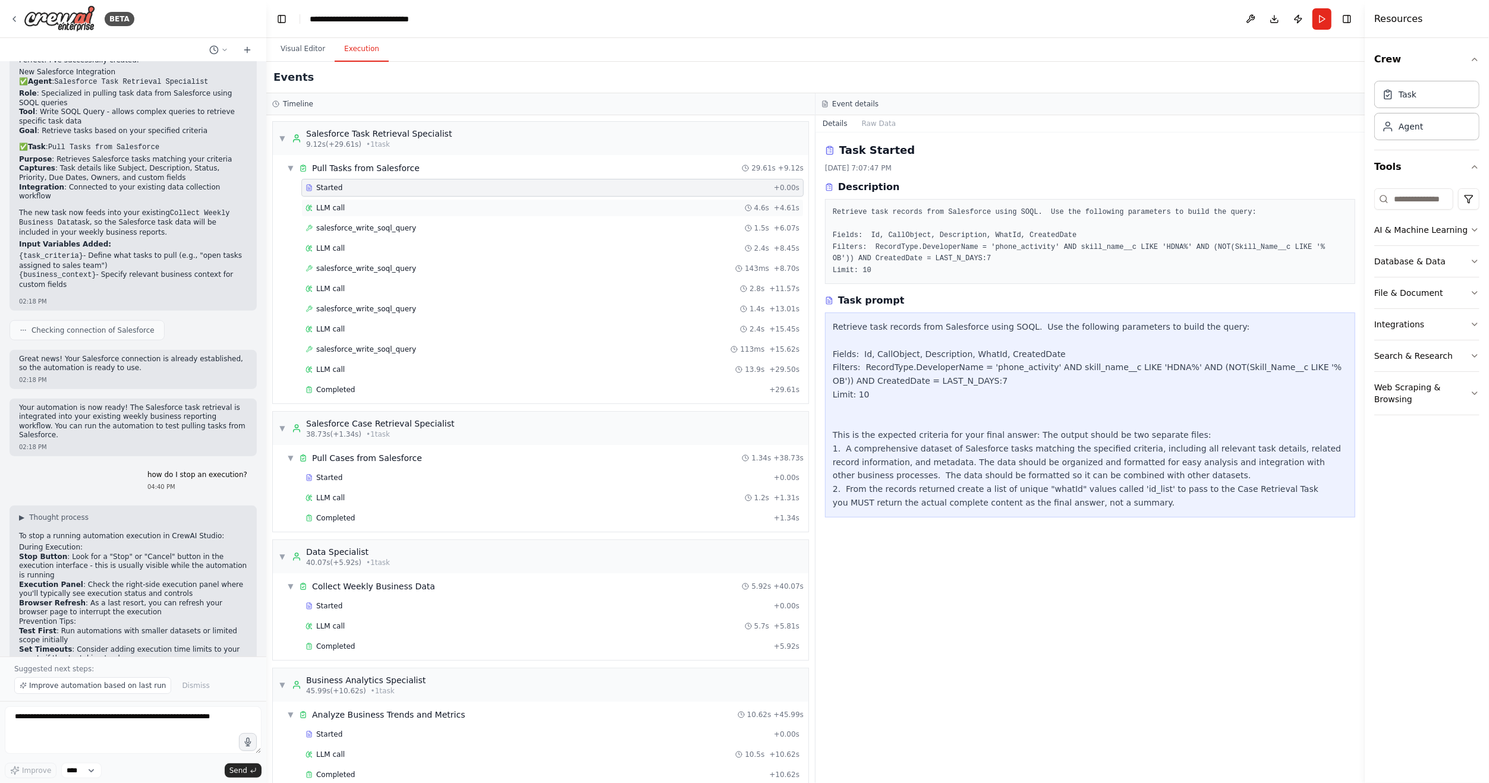
click at [358, 203] on div "LLM call 4.6s + 4.61s" at bounding box center [552, 208] width 494 height 10
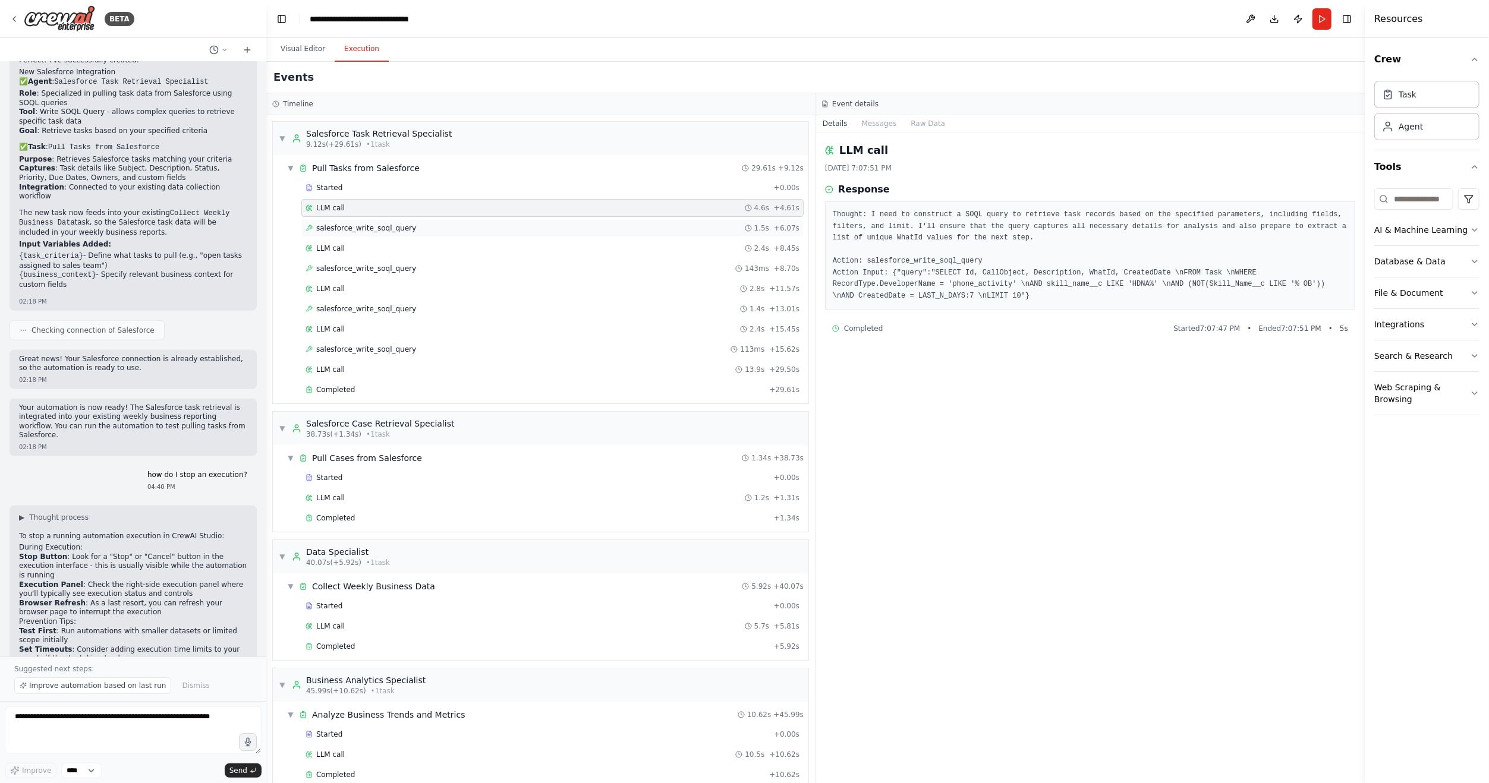
click at [357, 223] on span "salesforce_write_soql_query" at bounding box center [366, 228] width 100 height 10
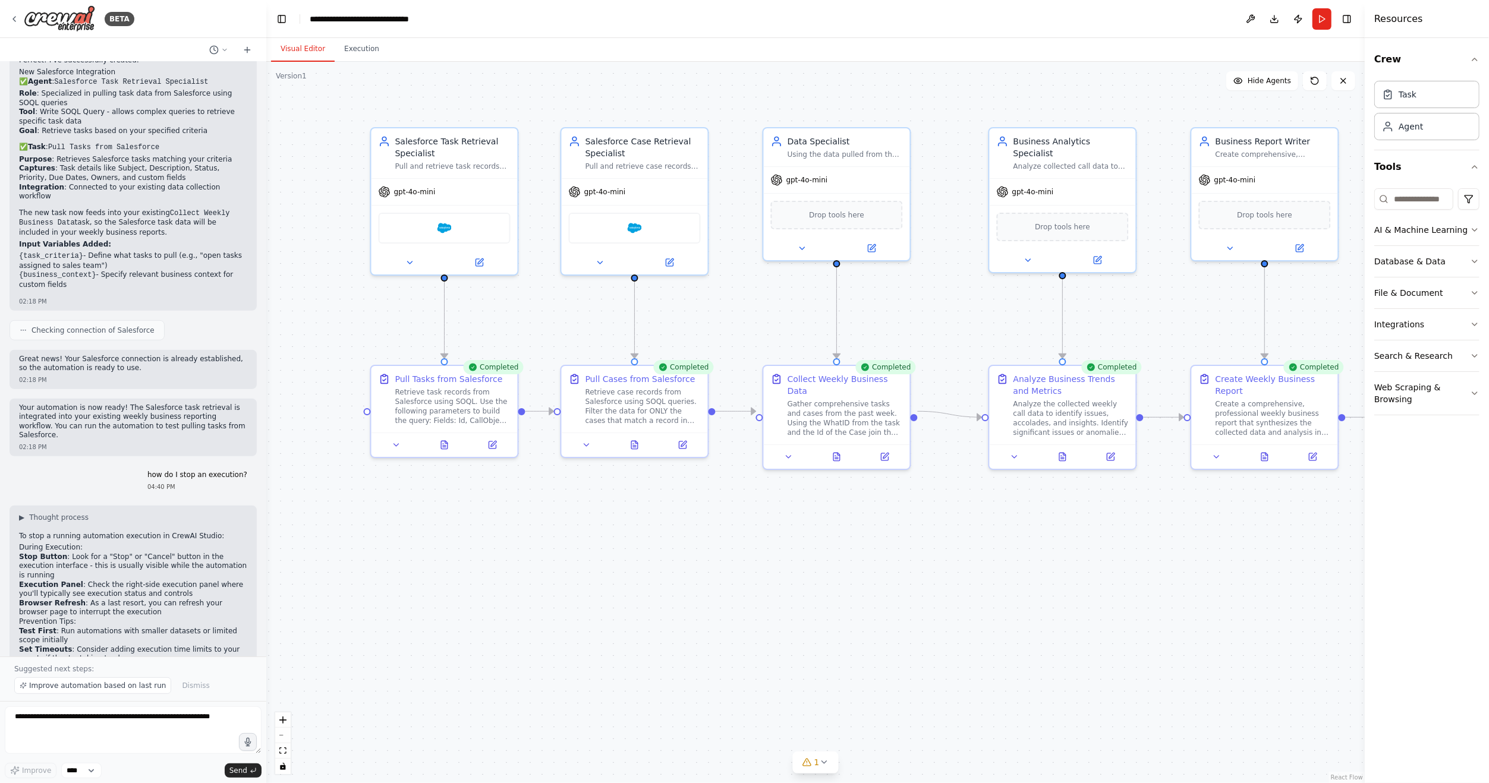
click at [304, 45] on button "Visual Editor" at bounding box center [303, 49] width 64 height 25
click at [493, 442] on icon at bounding box center [493, 441] width 5 height 5
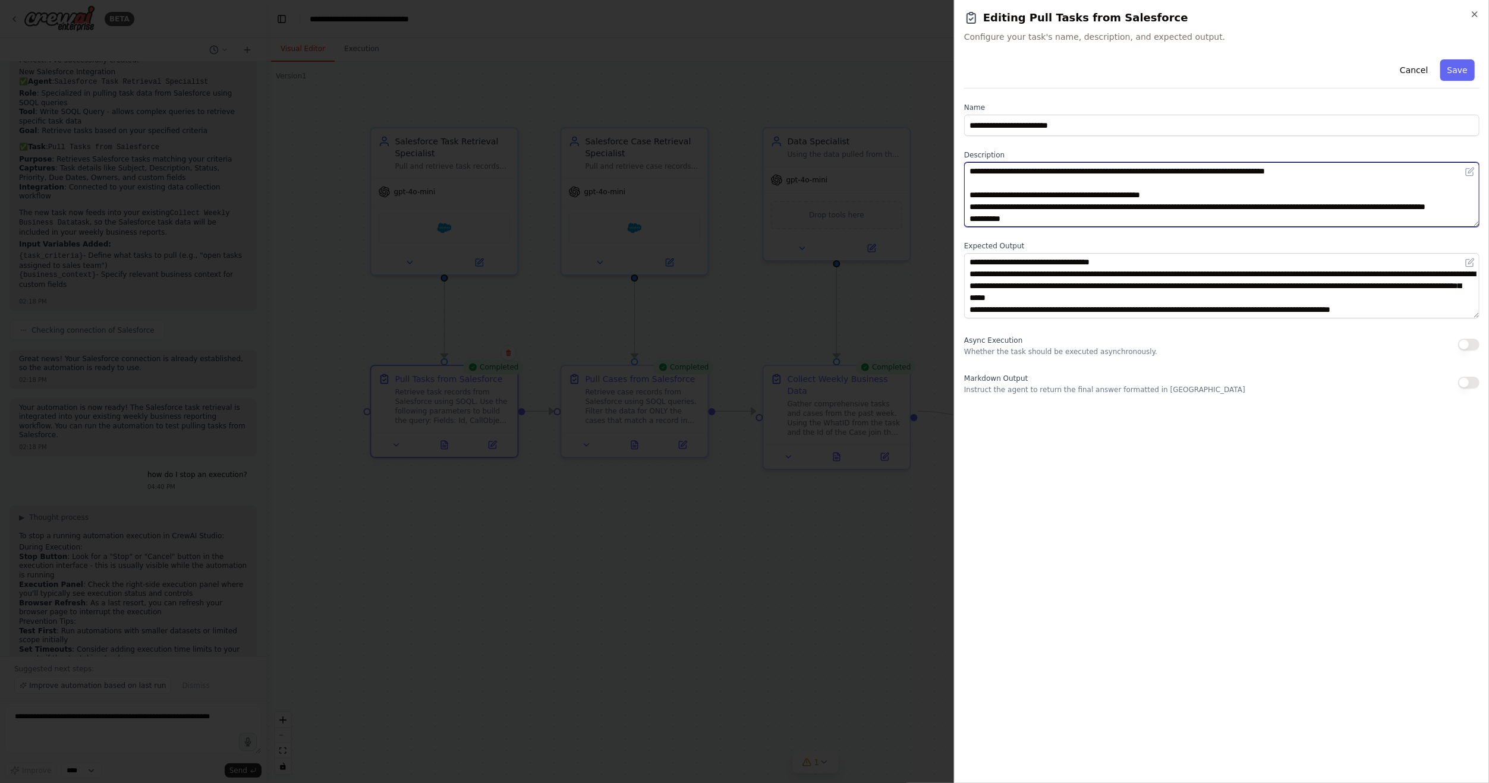
click at [1165, 218] on textarea "**********" at bounding box center [1221, 194] width 515 height 65
drag, startPoint x: 1172, startPoint y: 207, endPoint x: 1189, endPoint y: 207, distance: 17.2
click at [1189, 207] on textarea "**********" at bounding box center [1221, 194] width 515 height 65
drag, startPoint x: 1278, startPoint y: 208, endPoint x: 1296, endPoint y: 207, distance: 17.9
click at [1296, 207] on textarea "**********" at bounding box center [1221, 194] width 515 height 65
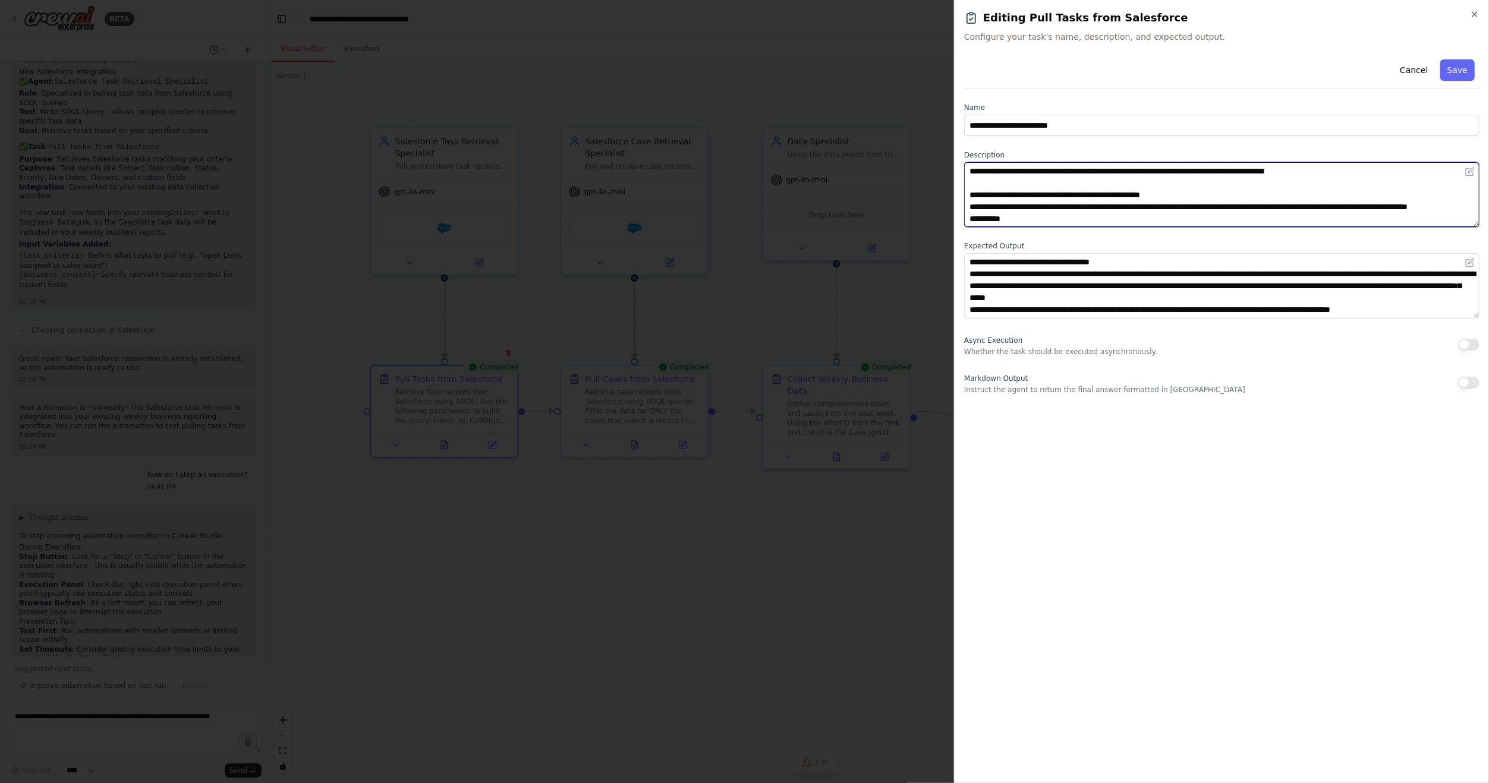
drag, startPoint x: 1402, startPoint y: 210, endPoint x: 1433, endPoint y: 209, distance: 31.5
click at [1433, 209] on textarea "**********" at bounding box center [1221, 194] width 515 height 65
type textarea "**********"
click at [1460, 64] on button "Save" at bounding box center [1457, 69] width 34 height 21
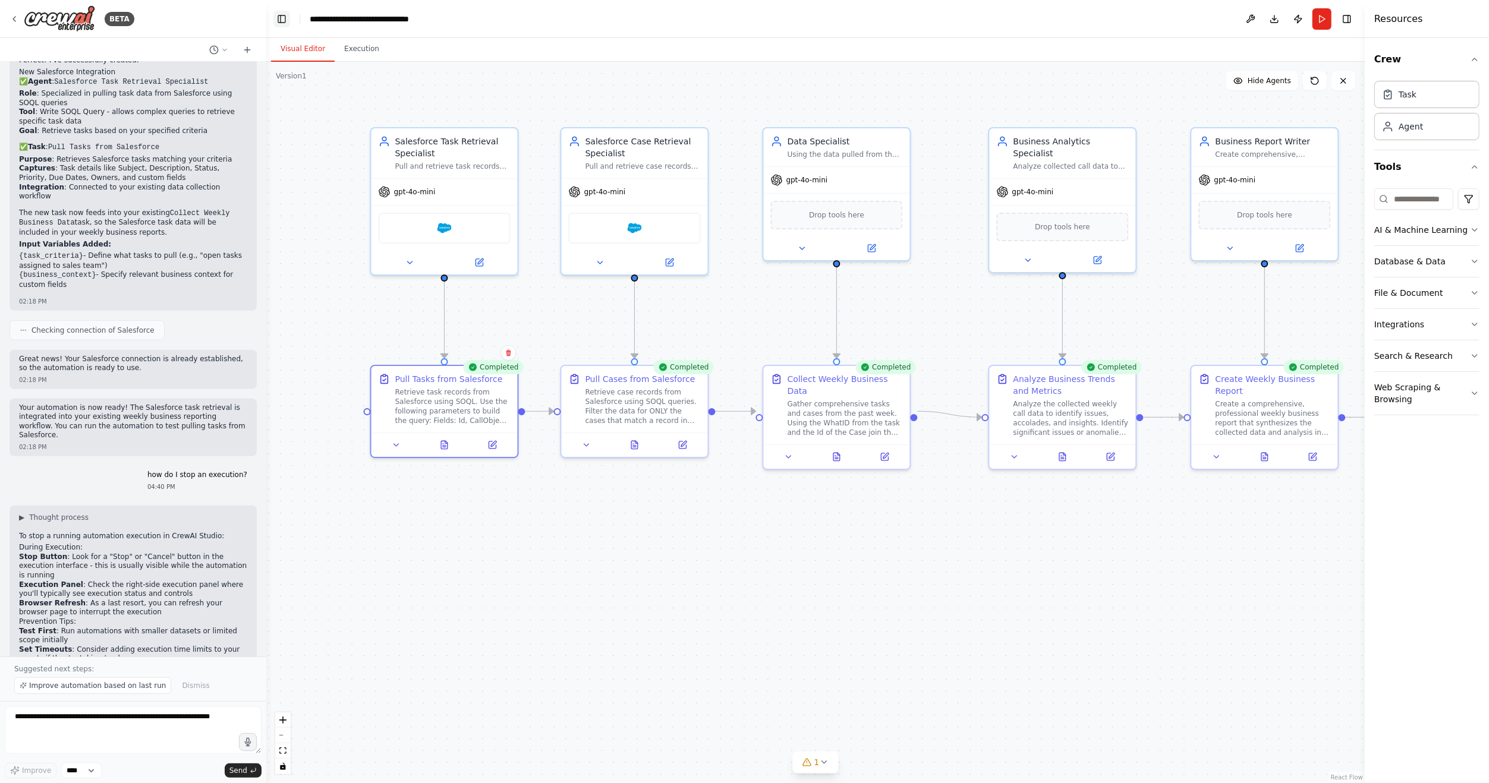
click at [283, 21] on button "Toggle Left Sidebar" at bounding box center [281, 19] width 17 height 17
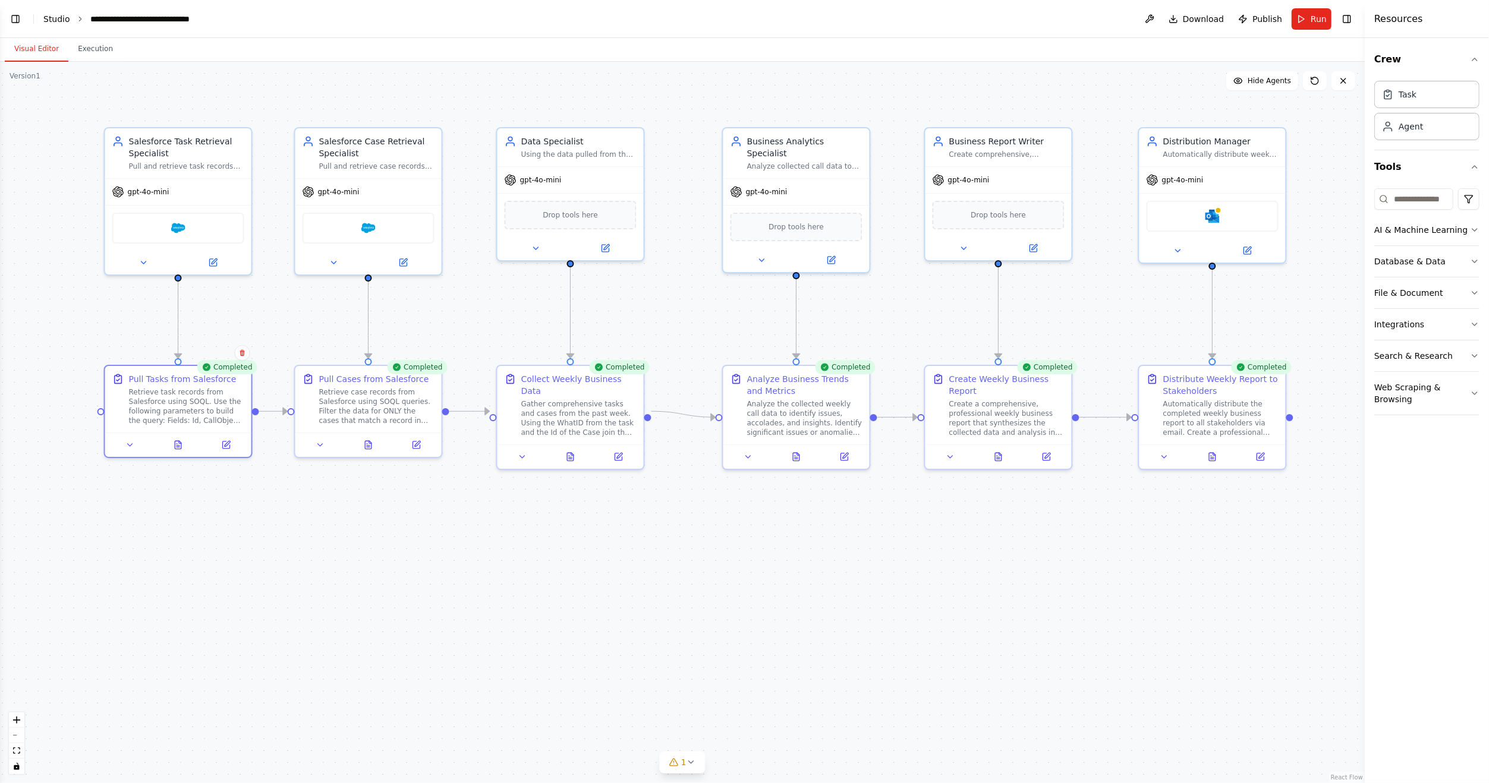
click at [62, 20] on link "Studio" at bounding box center [56, 19] width 27 height 10
